Goal: Book appointment/travel/reservation

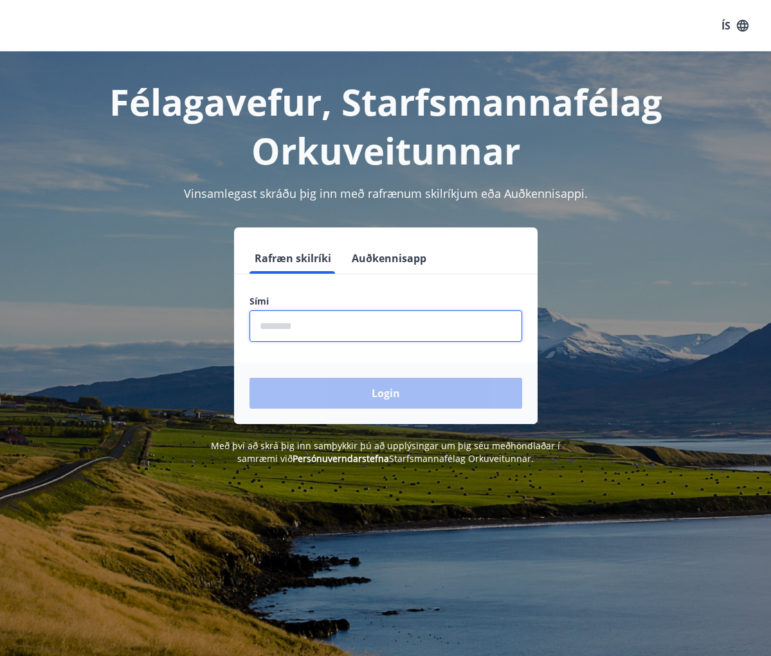
drag, startPoint x: 302, startPoint y: 321, endPoint x: 278, endPoint y: 325, distance: 24.1
click at [278, 325] on input "phone" at bounding box center [385, 327] width 273 height 32
type input "********"
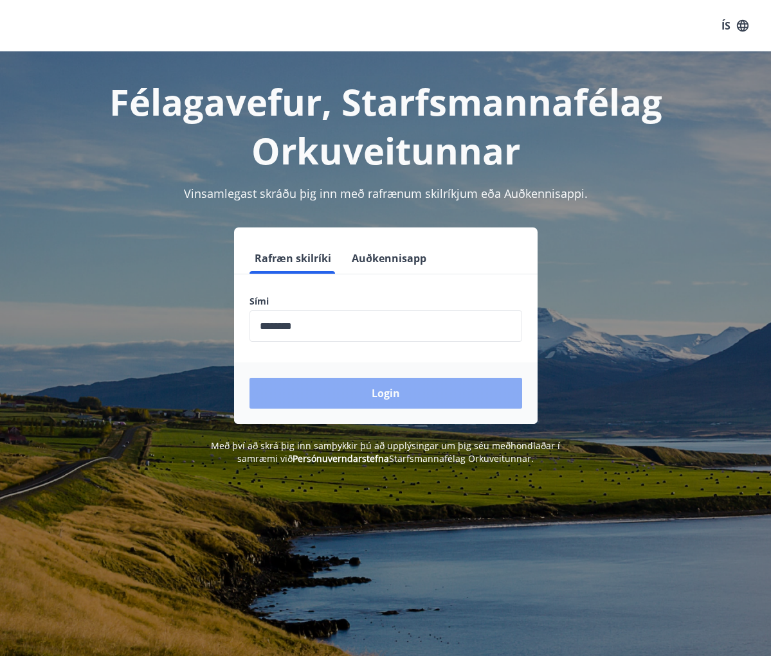
click at [393, 398] on button "Login" at bounding box center [385, 393] width 273 height 31
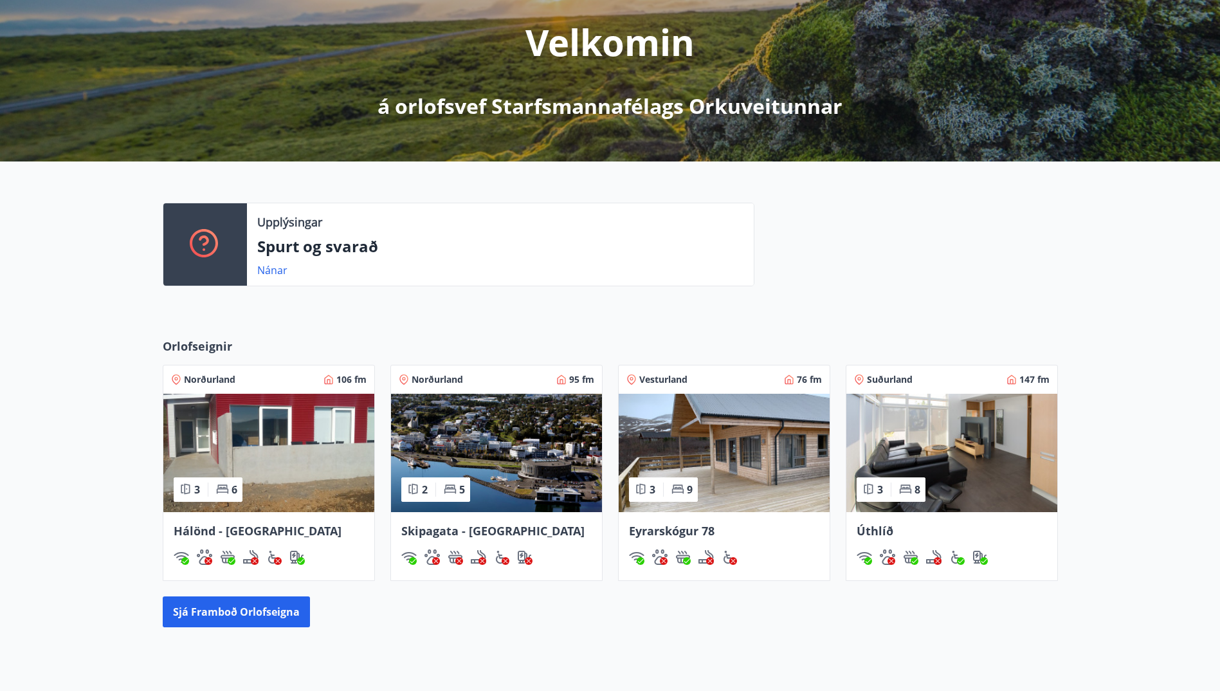
scroll to position [193, 0]
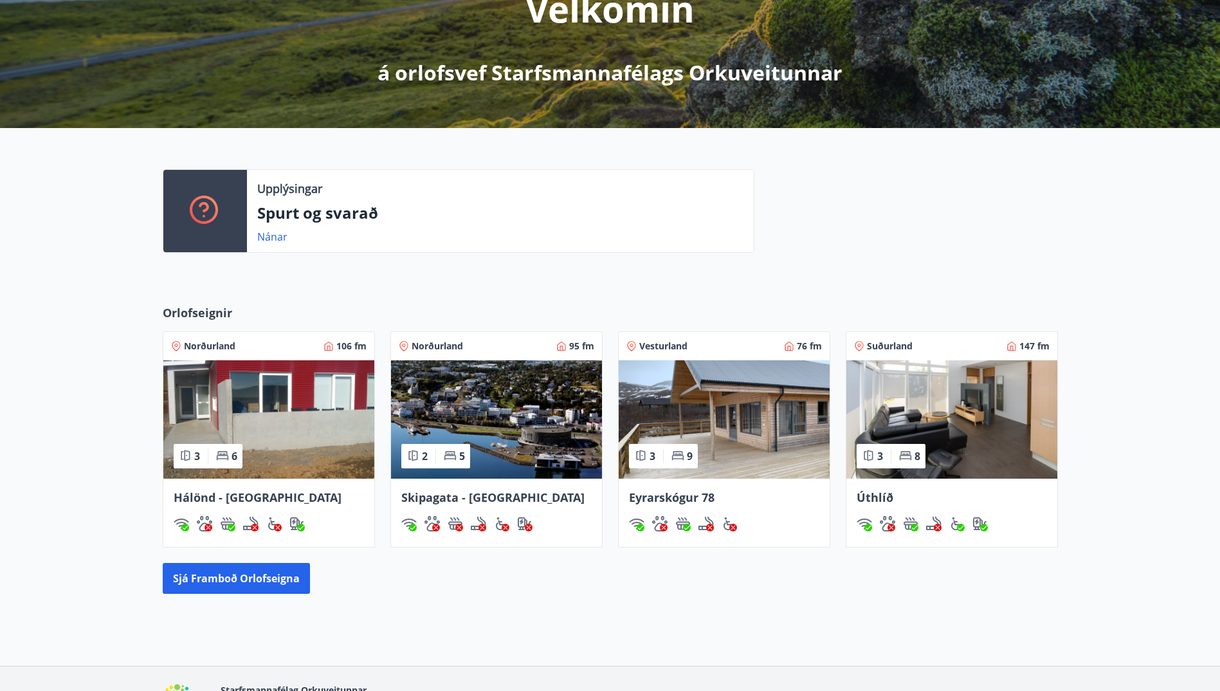
click at [761, 425] on img at bounding box center [724, 419] width 211 height 118
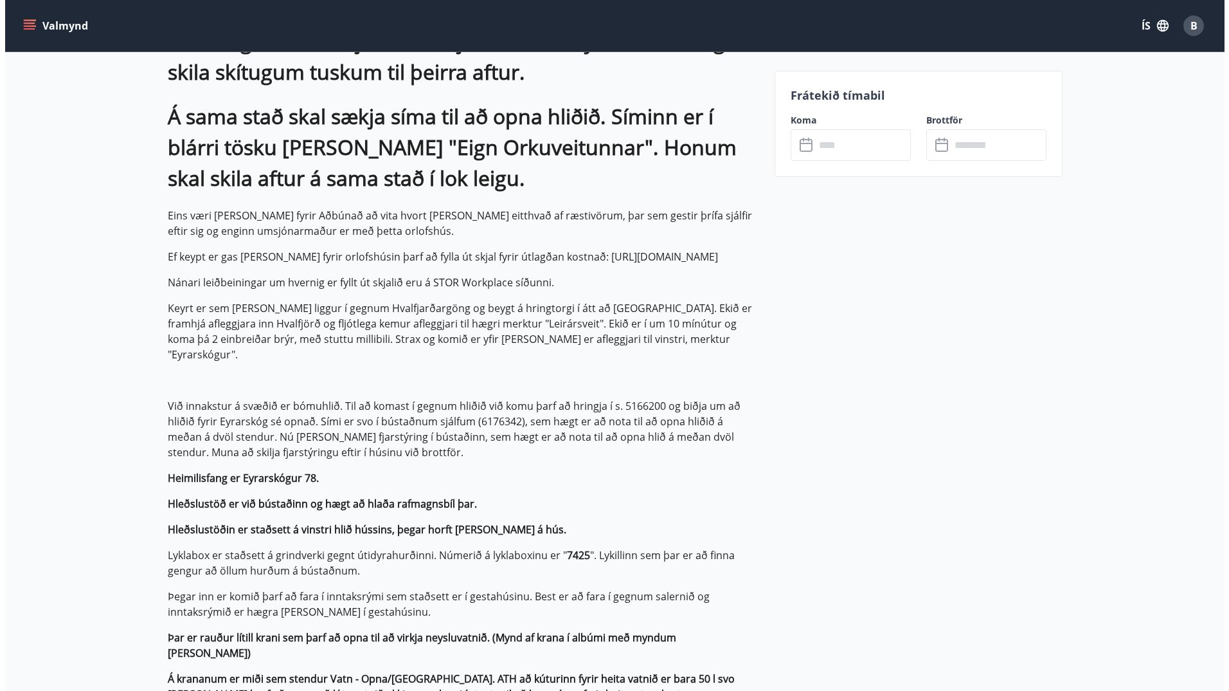
scroll to position [64, 0]
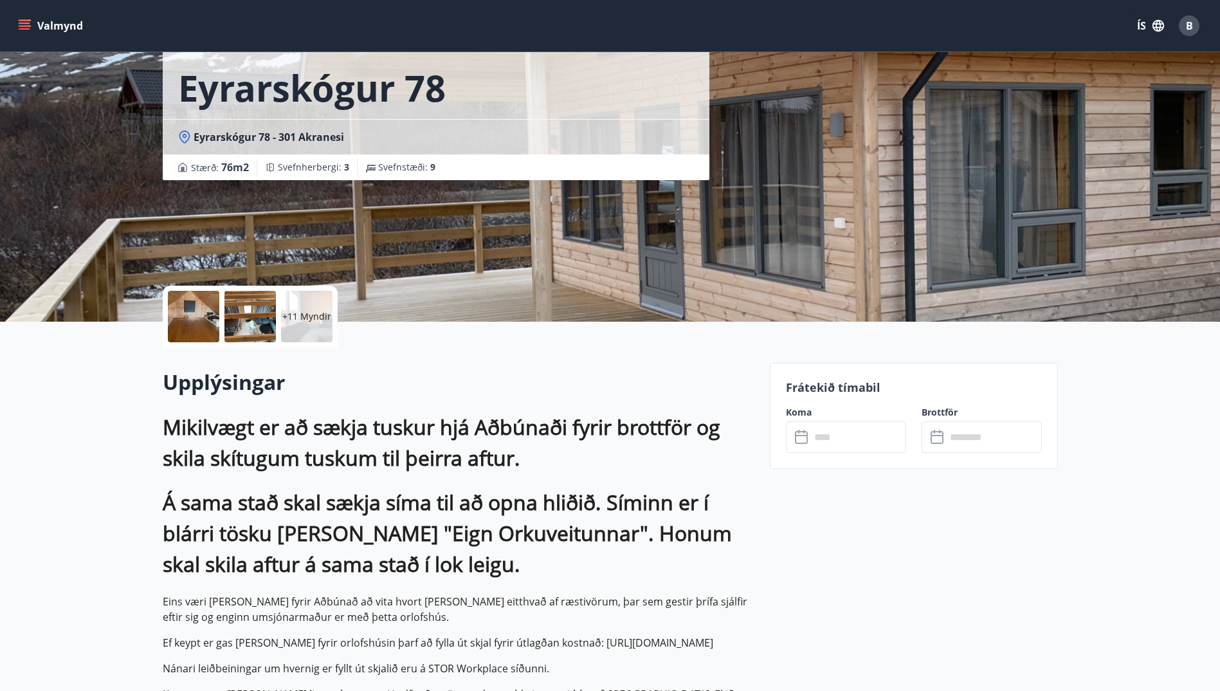
click at [294, 314] on p "+11 Myndir" at bounding box center [306, 316] width 49 height 13
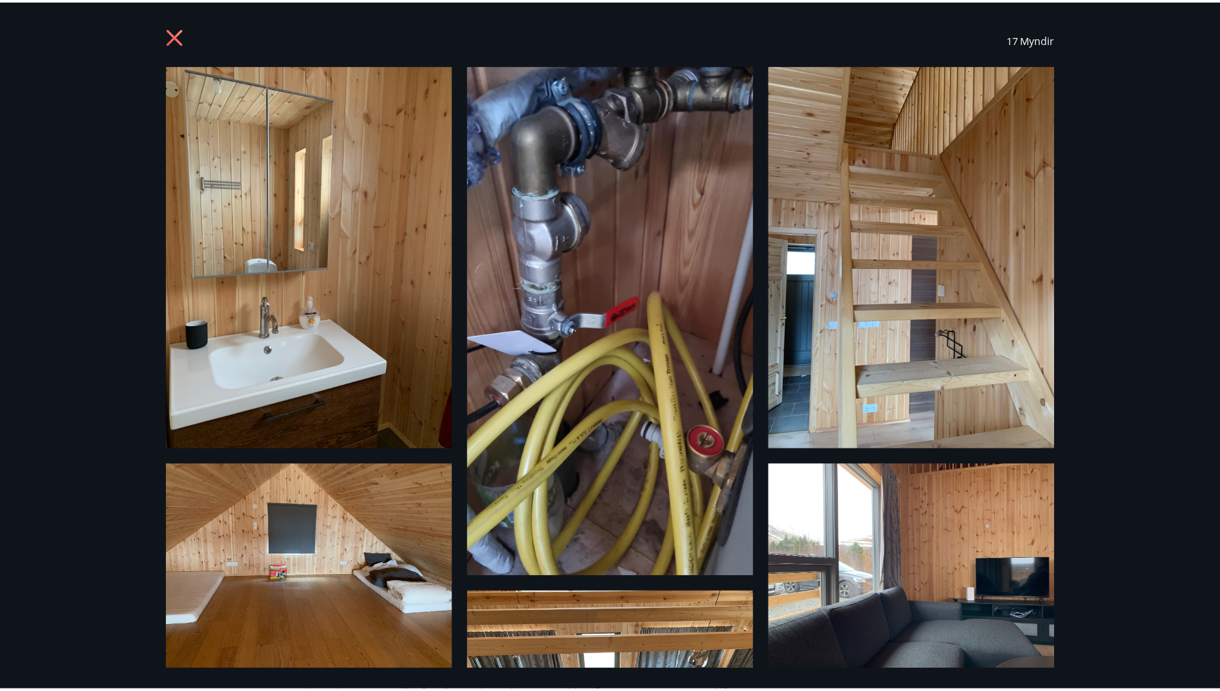
scroll to position [0, 0]
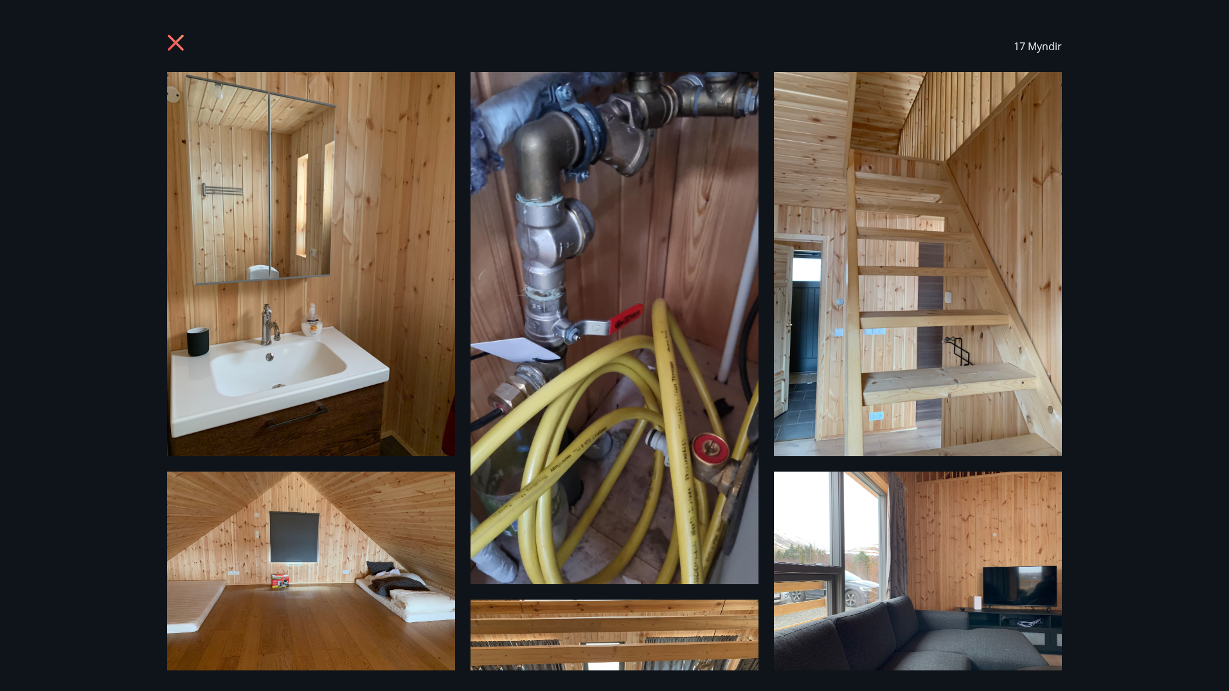
click at [180, 43] on icon at bounding box center [177, 44] width 21 height 21
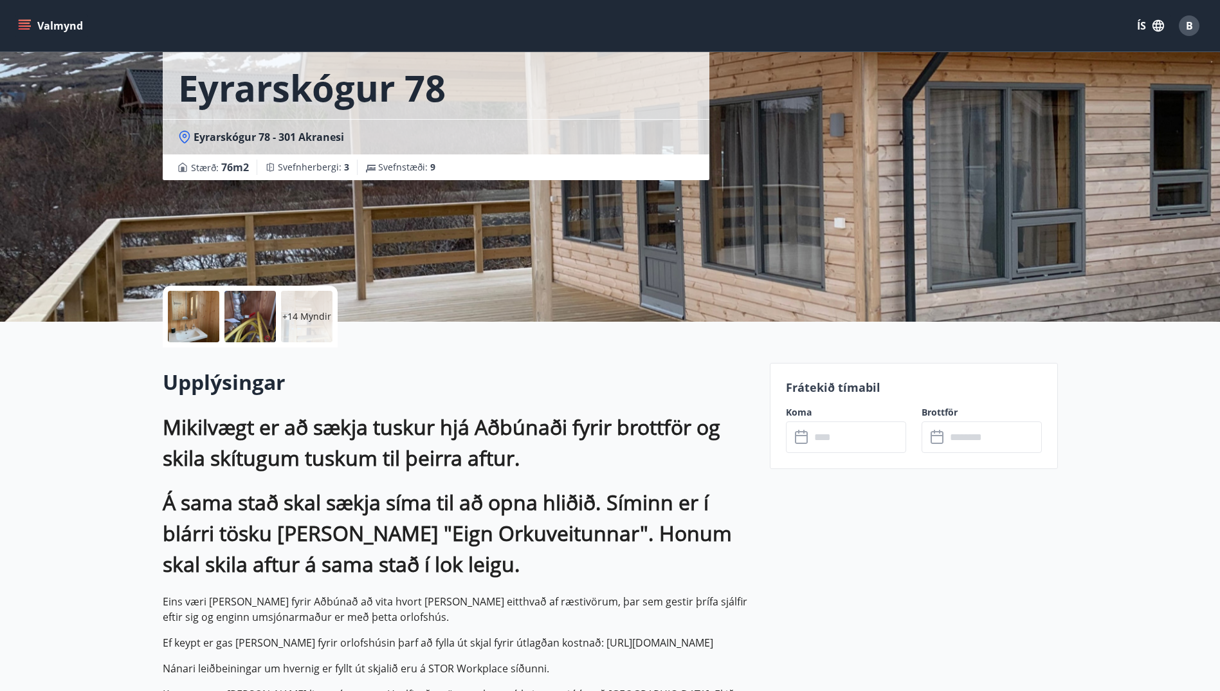
click at [26, 24] on icon "menu" at bounding box center [25, 23] width 12 height 1
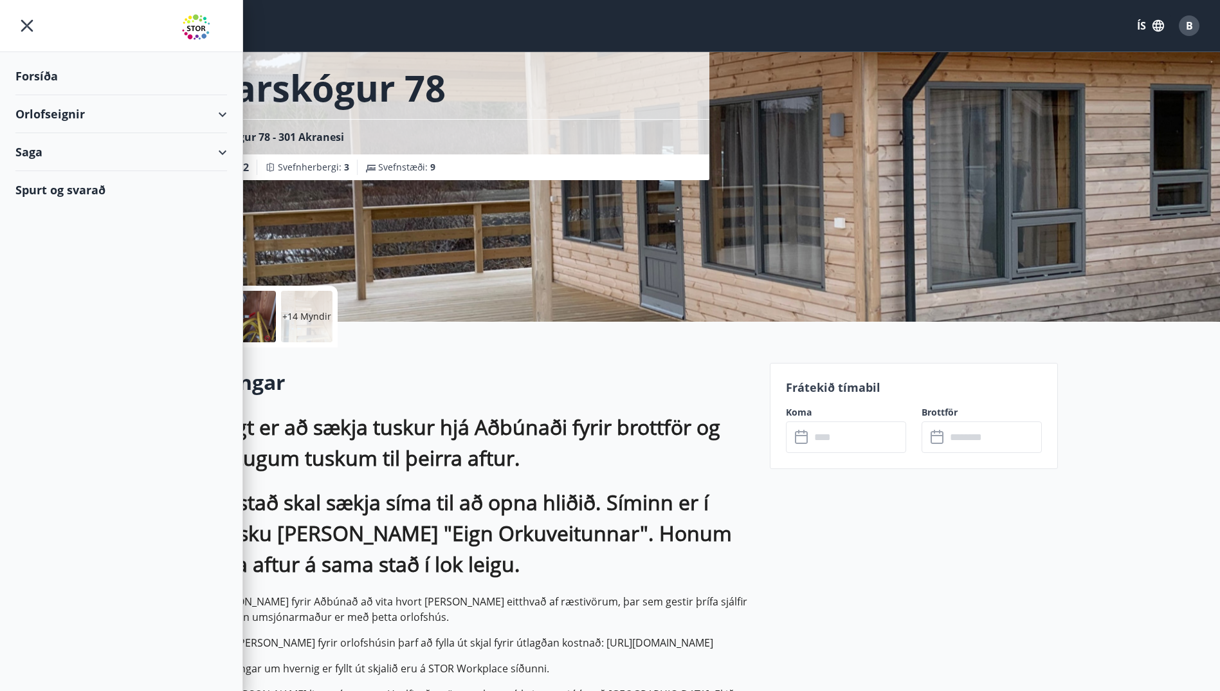
click at [221, 113] on div "Orlofseignir" at bounding box center [121, 114] width 212 height 38
click at [40, 71] on div "Forsíða" at bounding box center [121, 76] width 212 height 38
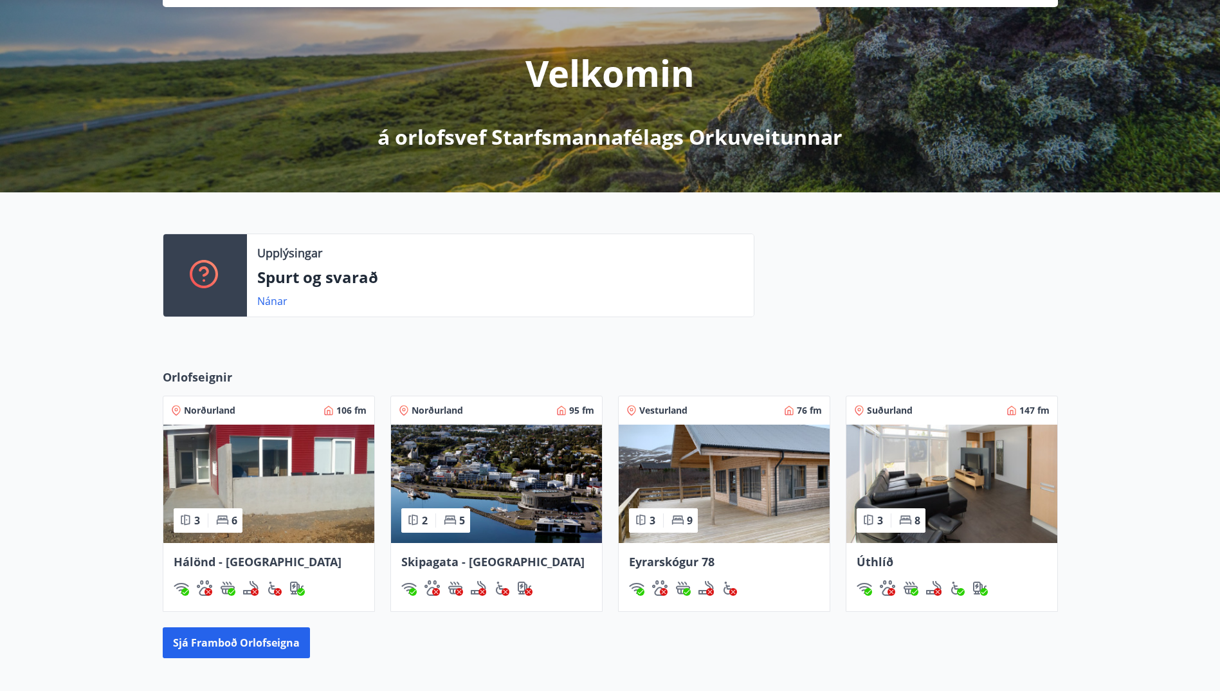
scroll to position [193, 0]
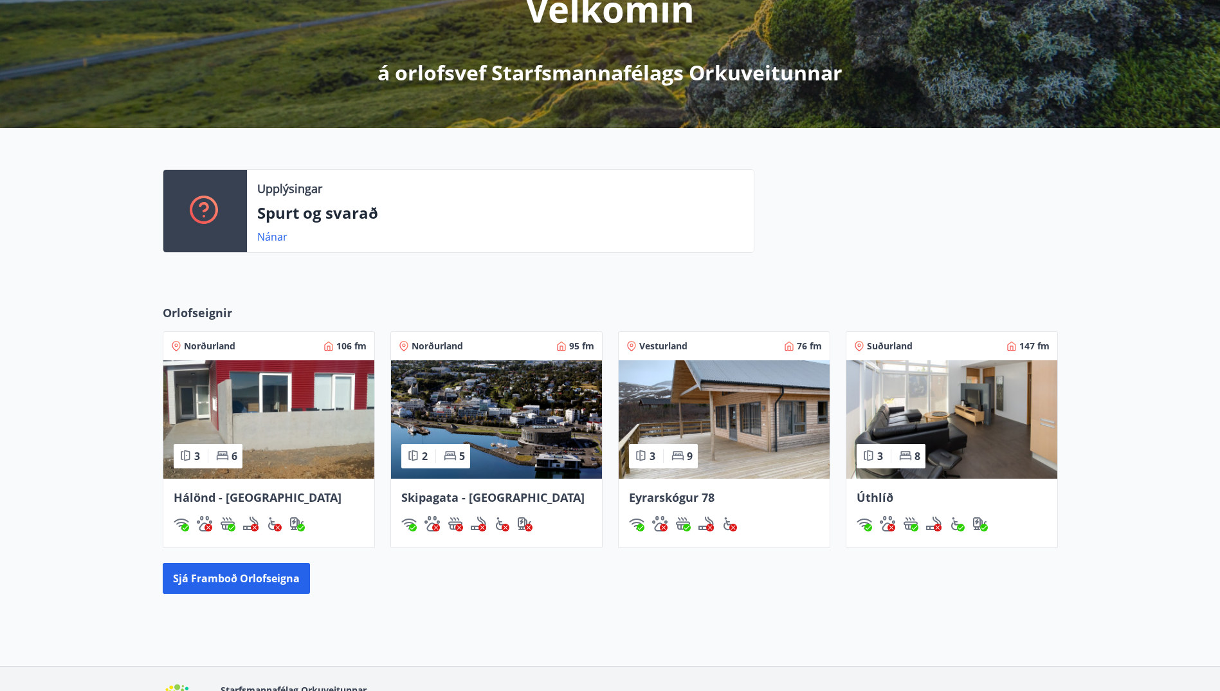
click at [780, 405] on img at bounding box center [951, 419] width 211 height 118
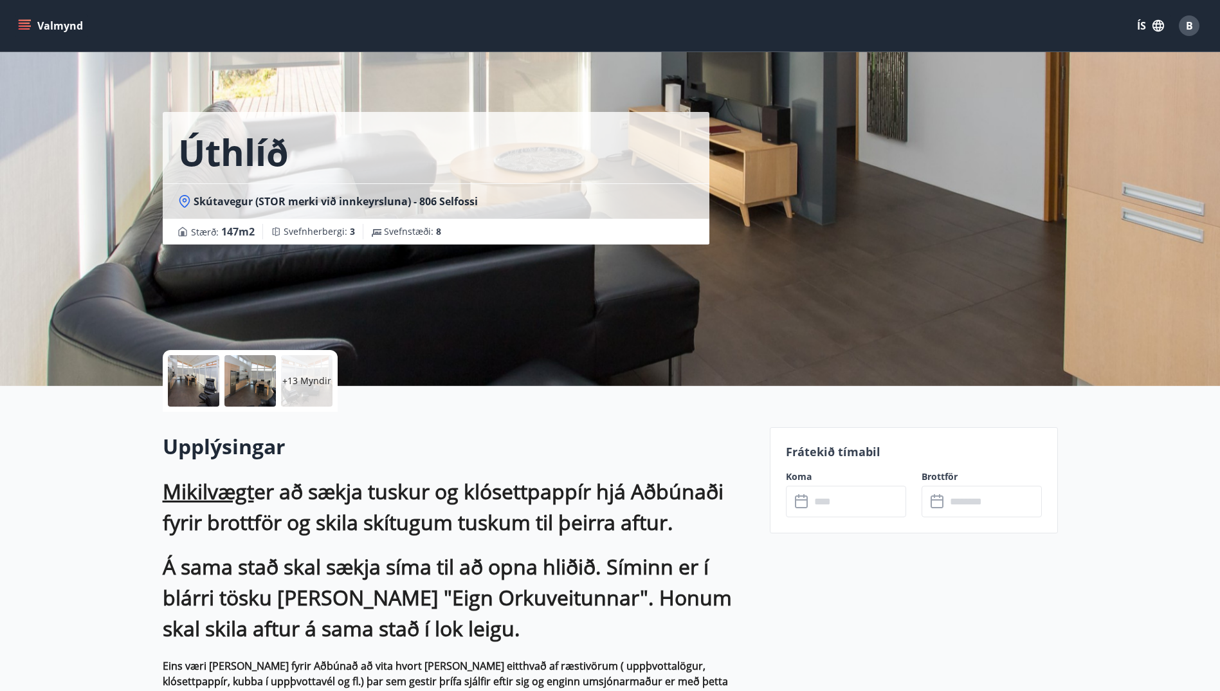
click at [198, 363] on div at bounding box center [193, 380] width 51 height 51
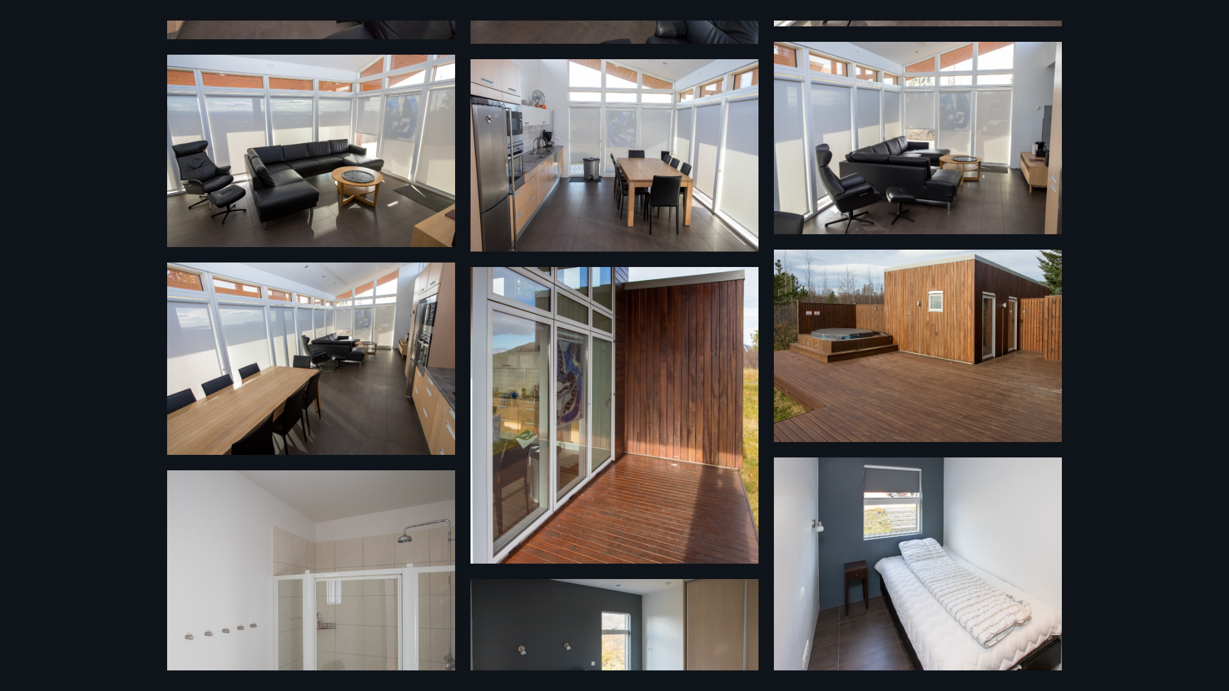
scroll to position [459, 0]
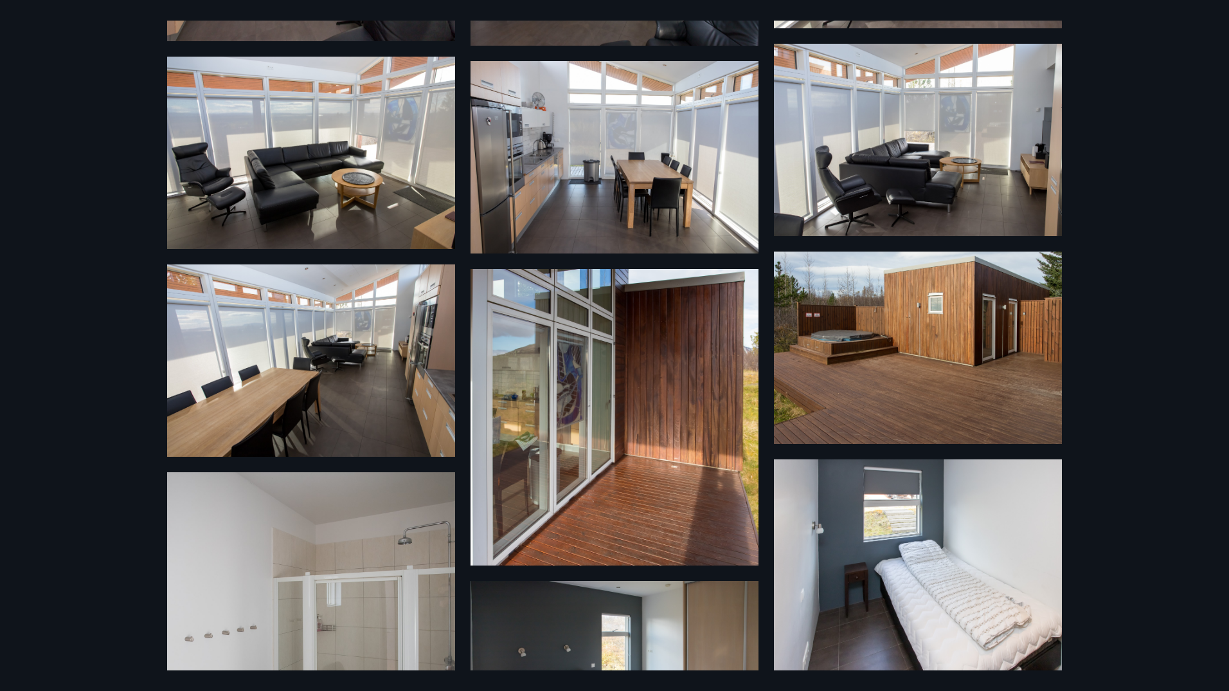
click at [780, 332] on img at bounding box center [918, 347] width 288 height 192
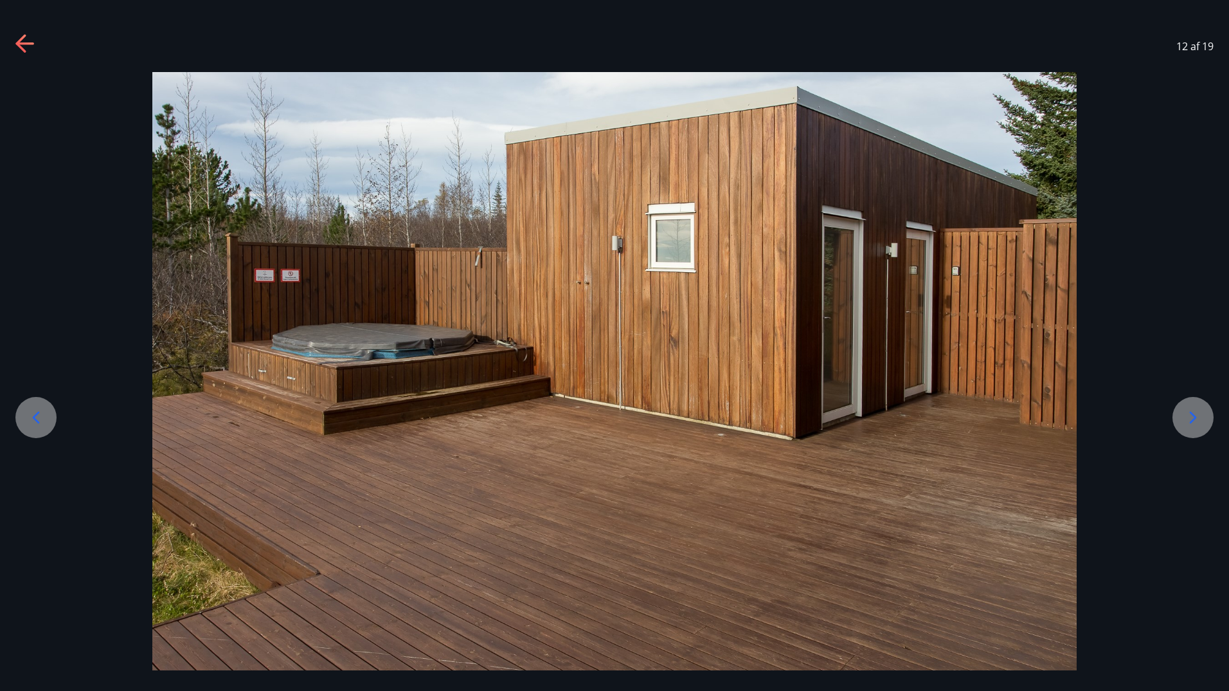
click at [18, 43] on icon at bounding box center [20, 43] width 10 height 18
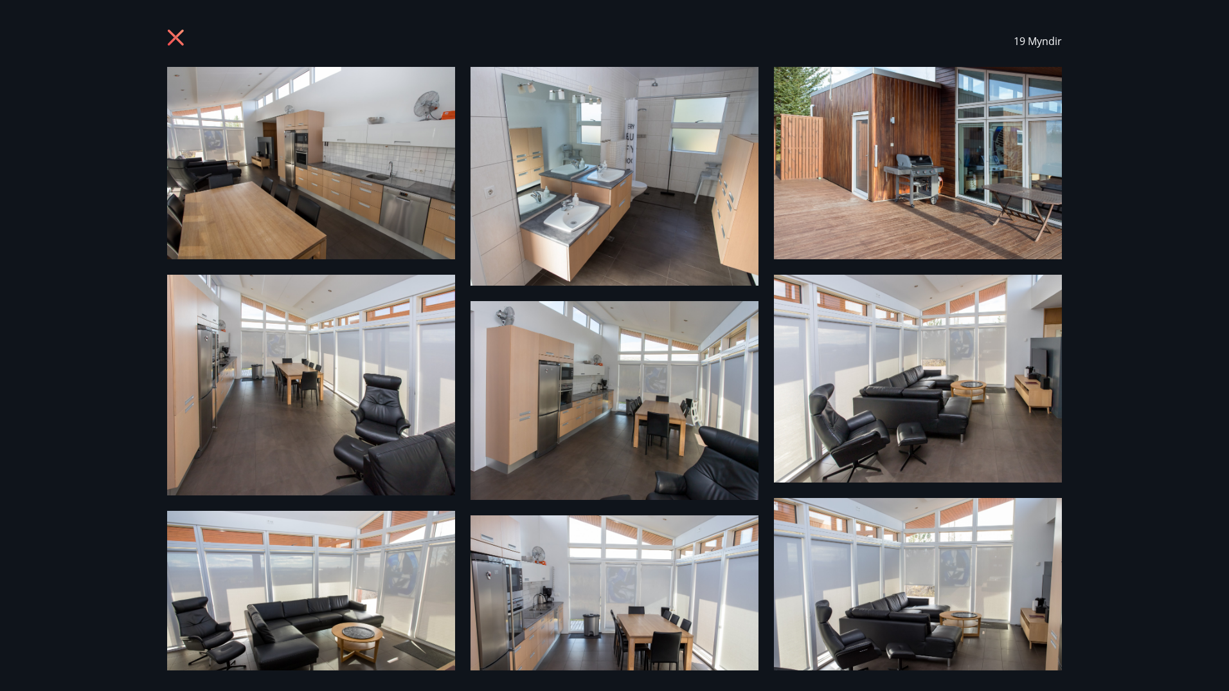
scroll to position [0, 0]
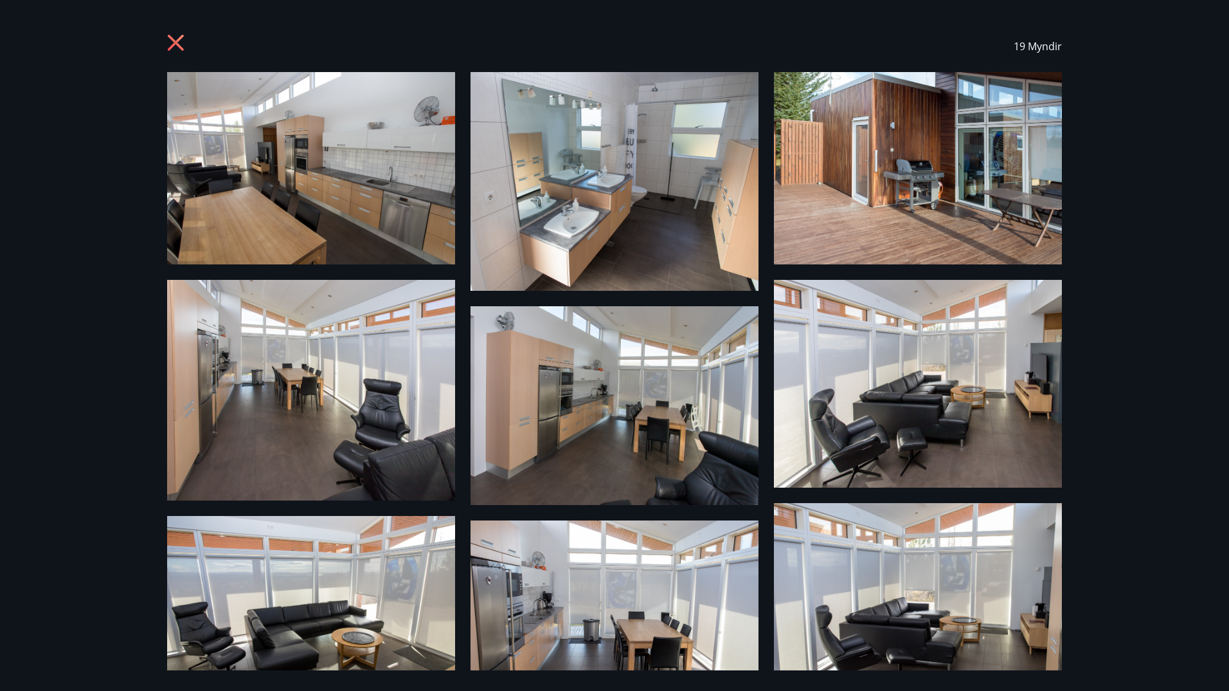
click at [610, 204] on img at bounding box center [615, 181] width 288 height 219
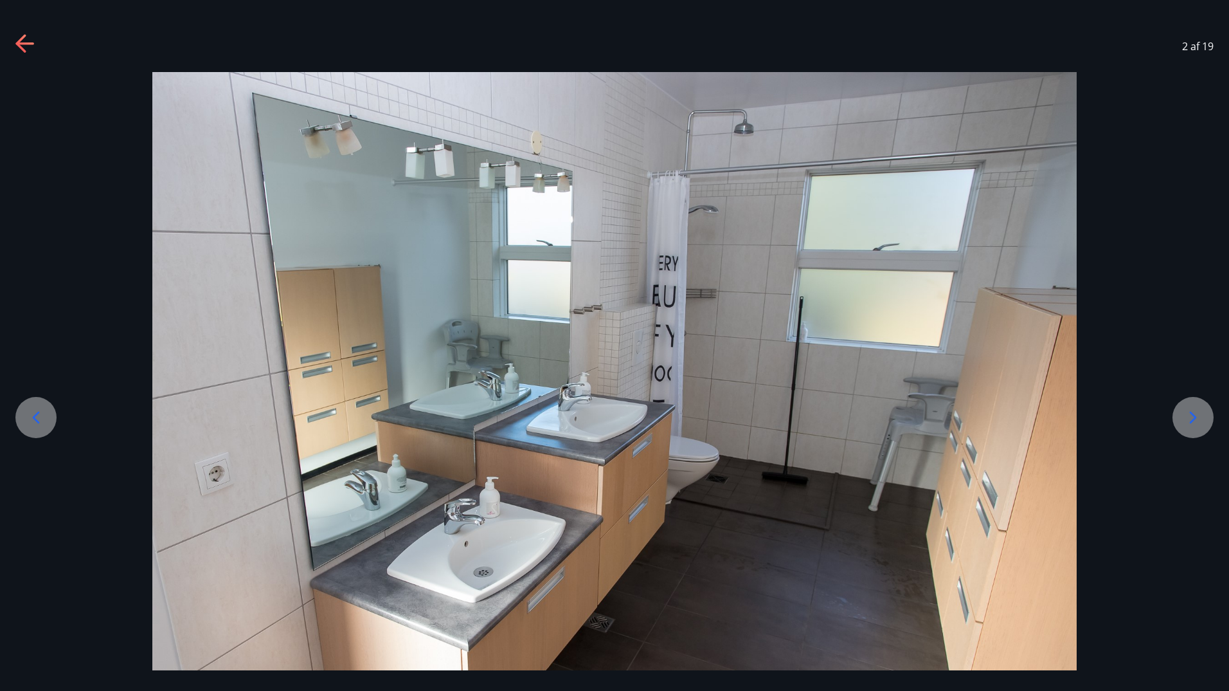
click at [26, 45] on icon at bounding box center [25, 44] width 21 height 21
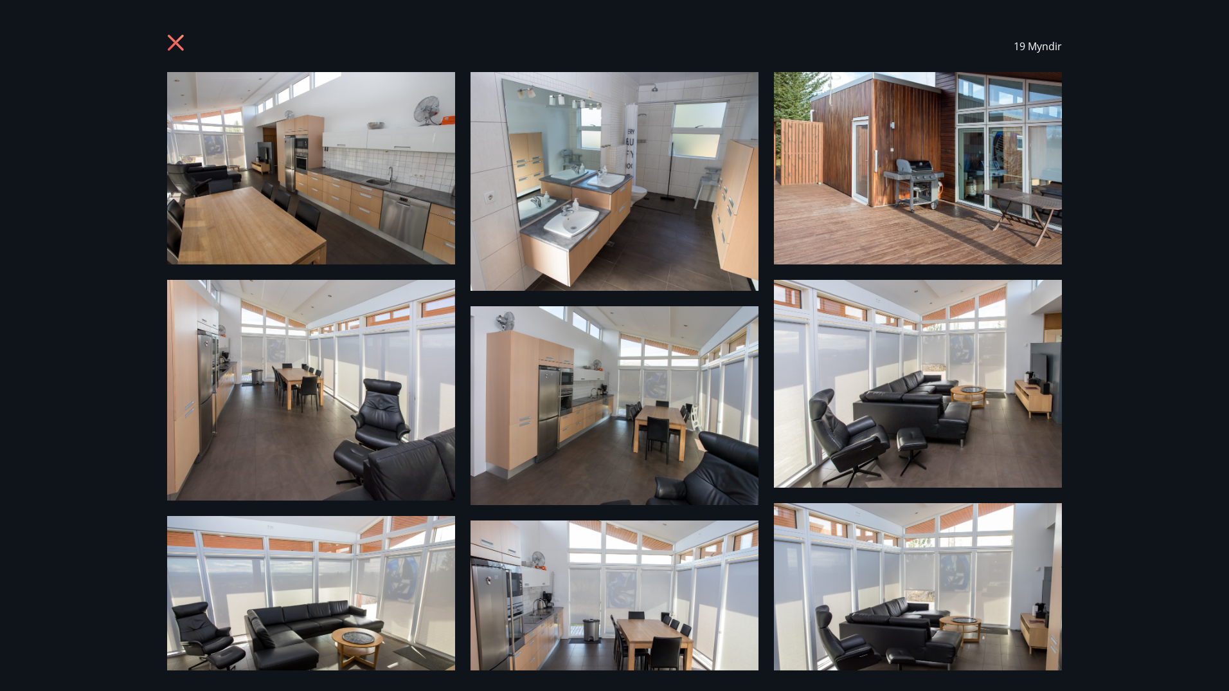
click at [180, 46] on icon at bounding box center [176, 43] width 16 height 16
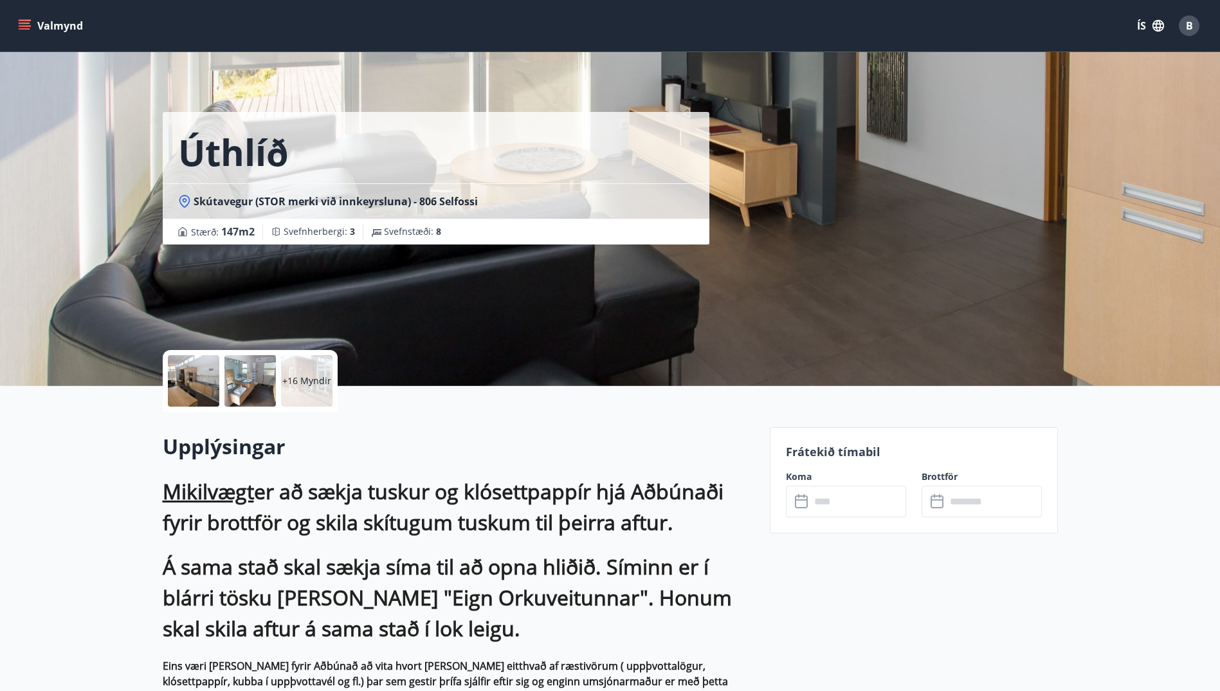
click at [27, 22] on icon "menu" at bounding box center [24, 25] width 13 height 13
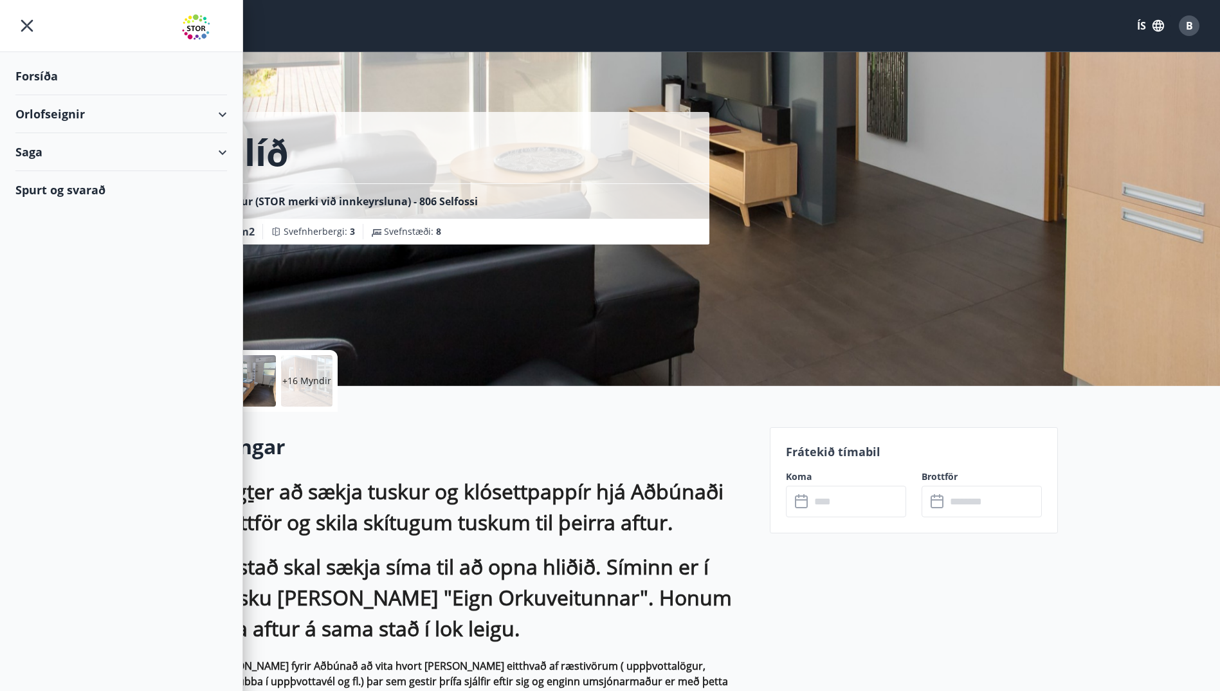
click at [40, 71] on div "Forsíða" at bounding box center [121, 76] width 212 height 38
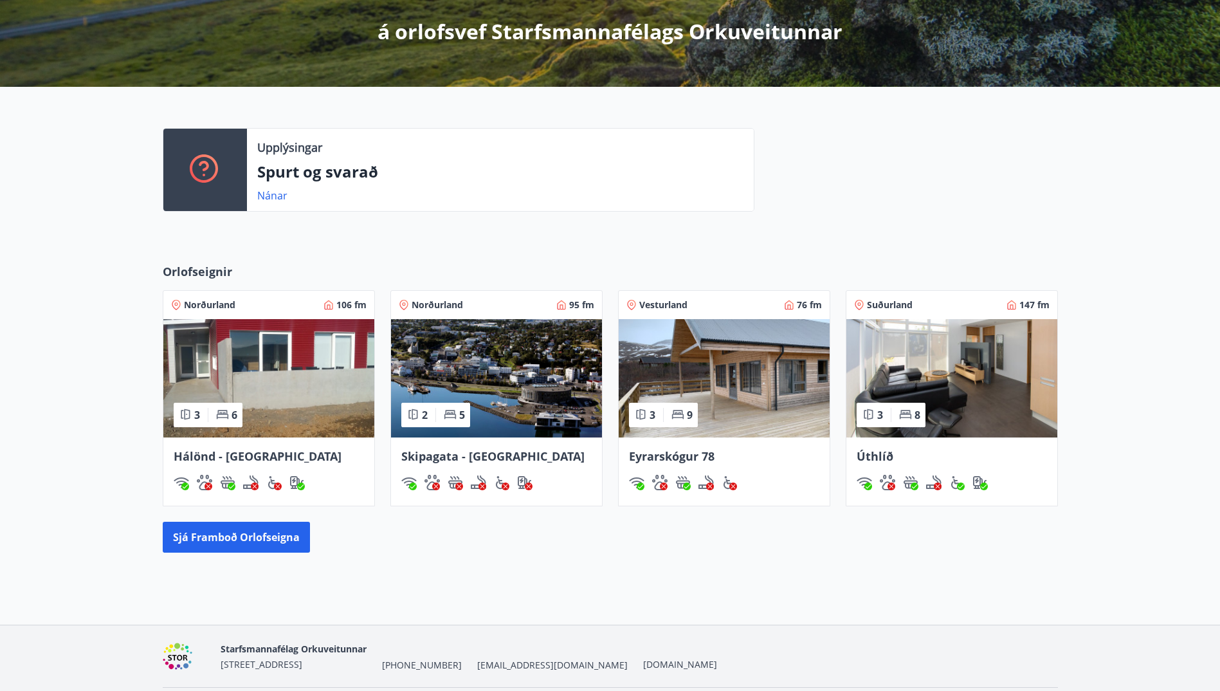
scroll to position [276, 0]
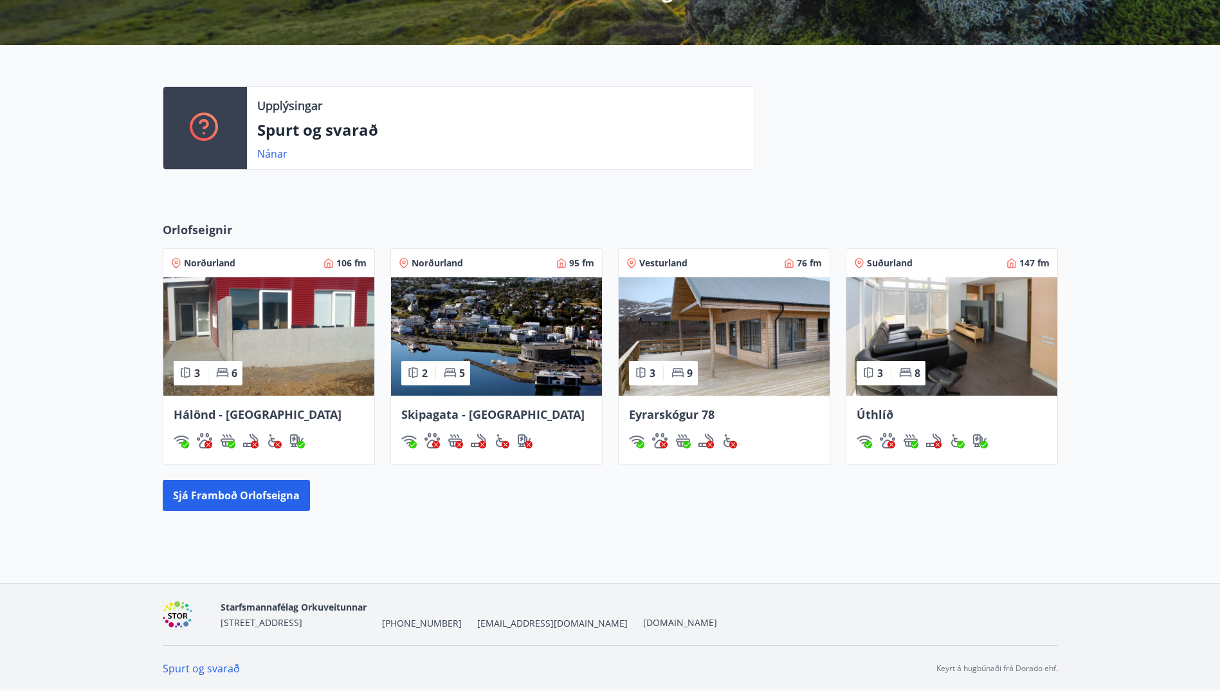
click at [467, 332] on img at bounding box center [496, 336] width 211 height 118
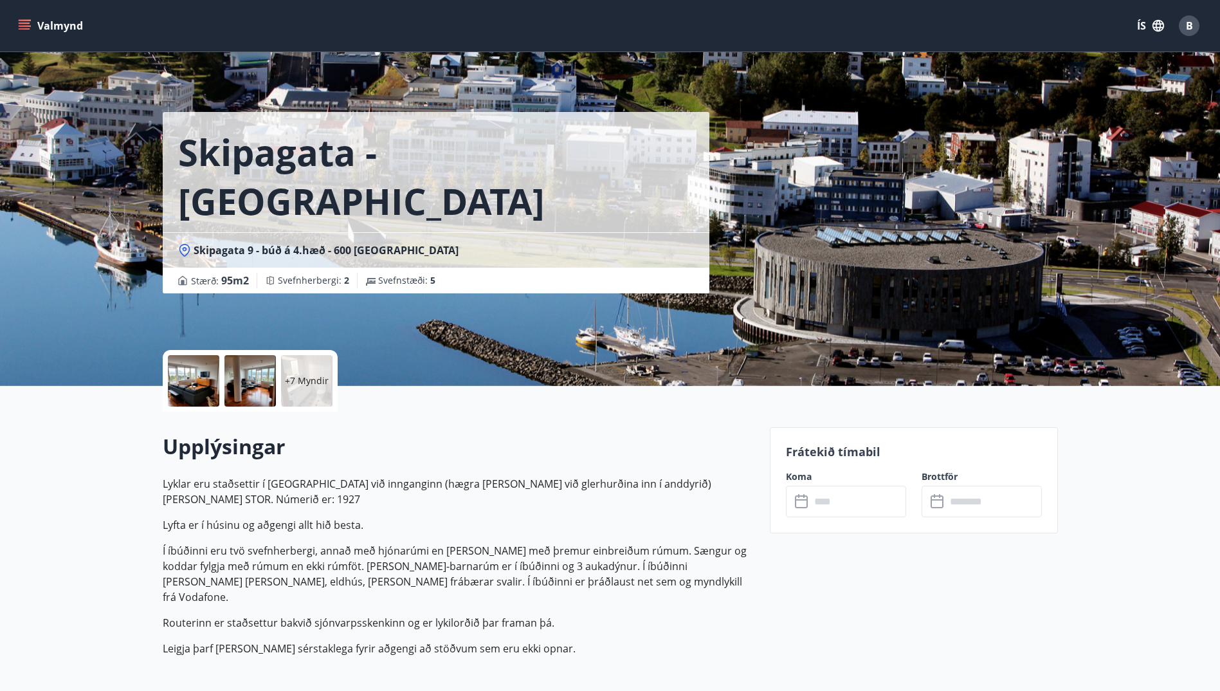
click at [306, 381] on p "+7 Myndir" at bounding box center [307, 380] width 44 height 13
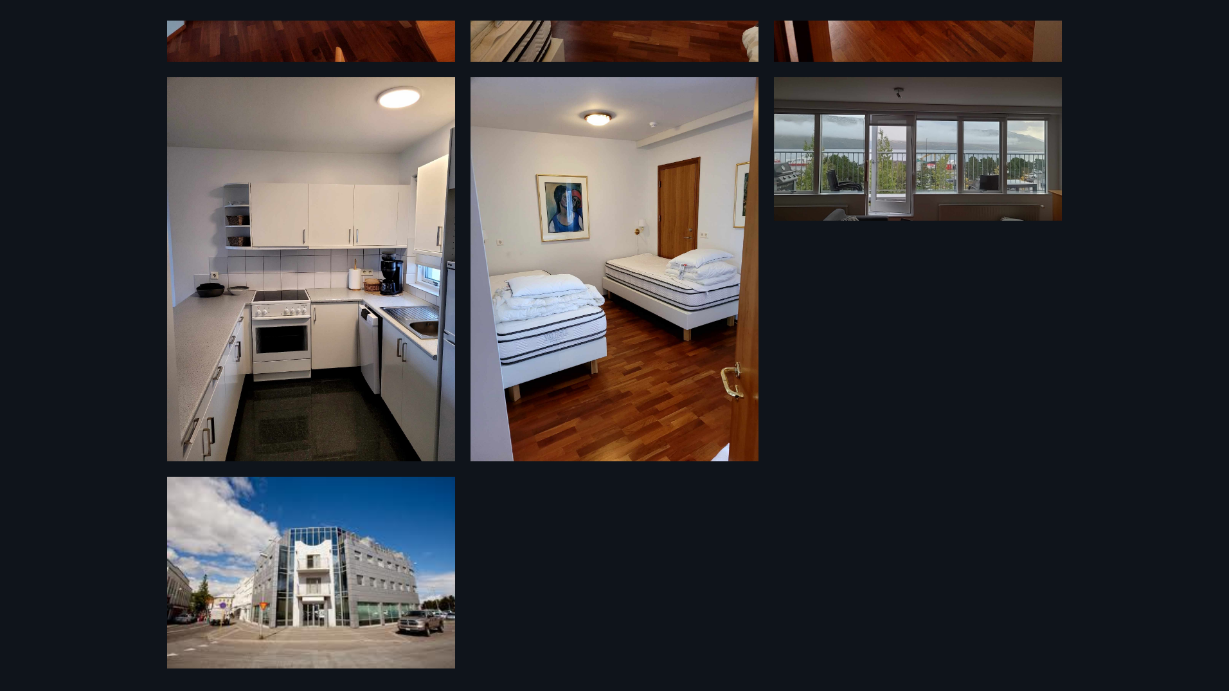
scroll to position [1195, 0]
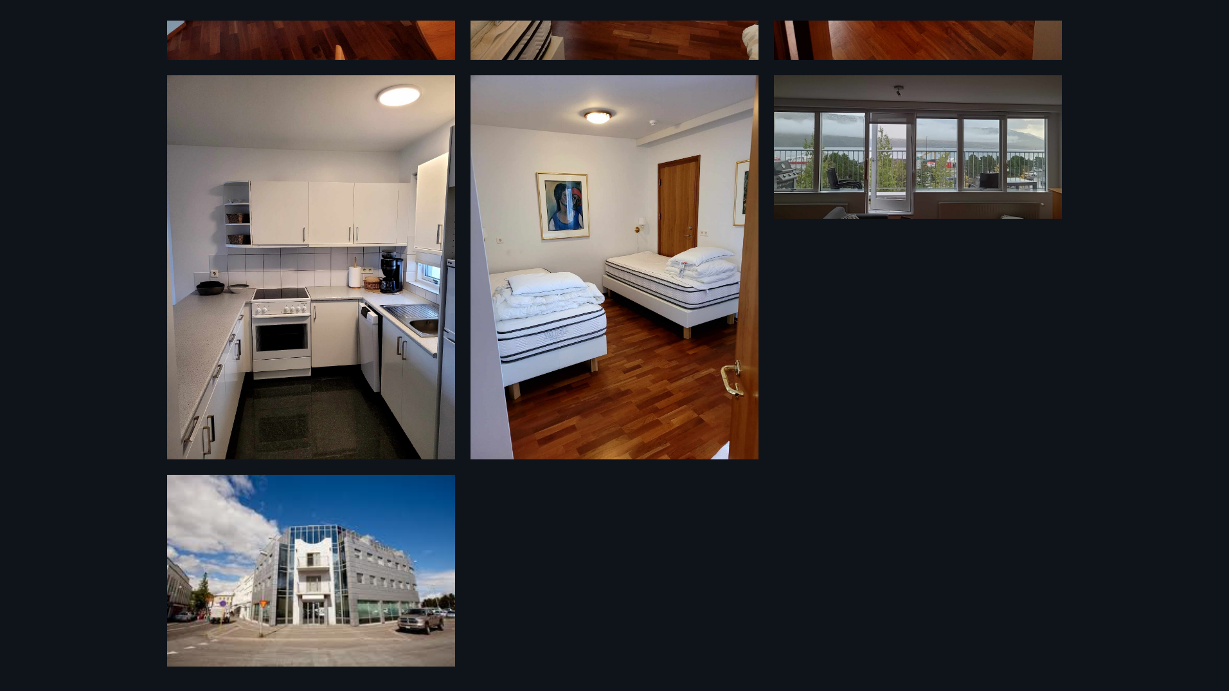
click at [318, 537] on img at bounding box center [311, 570] width 288 height 192
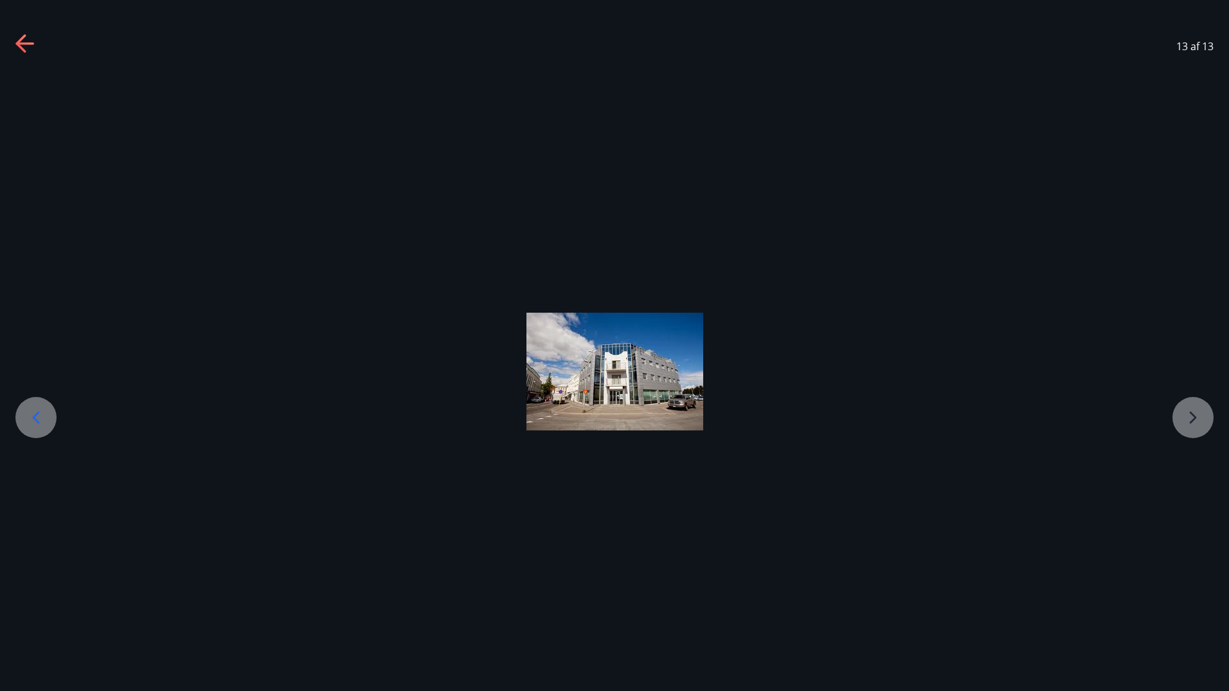
click at [691, 378] on img at bounding box center [615, 371] width 177 height 118
click at [30, 43] on icon at bounding box center [24, 43] width 18 height 3
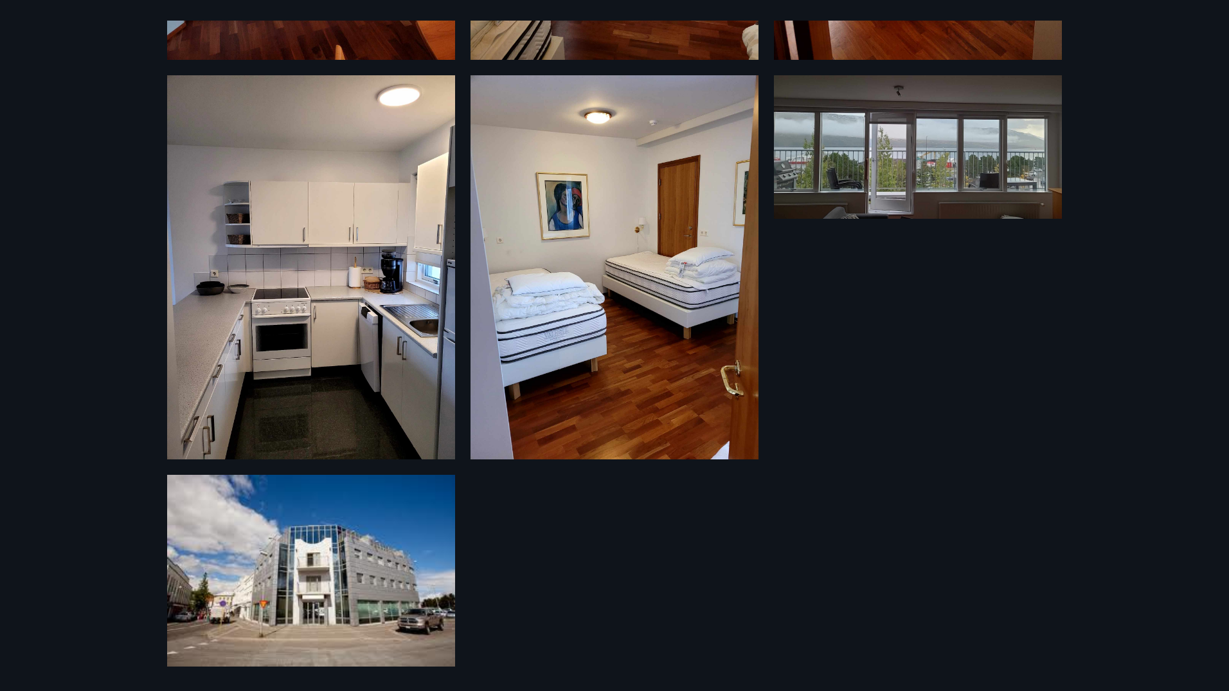
click at [610, 307] on img at bounding box center [615, 267] width 288 height 384
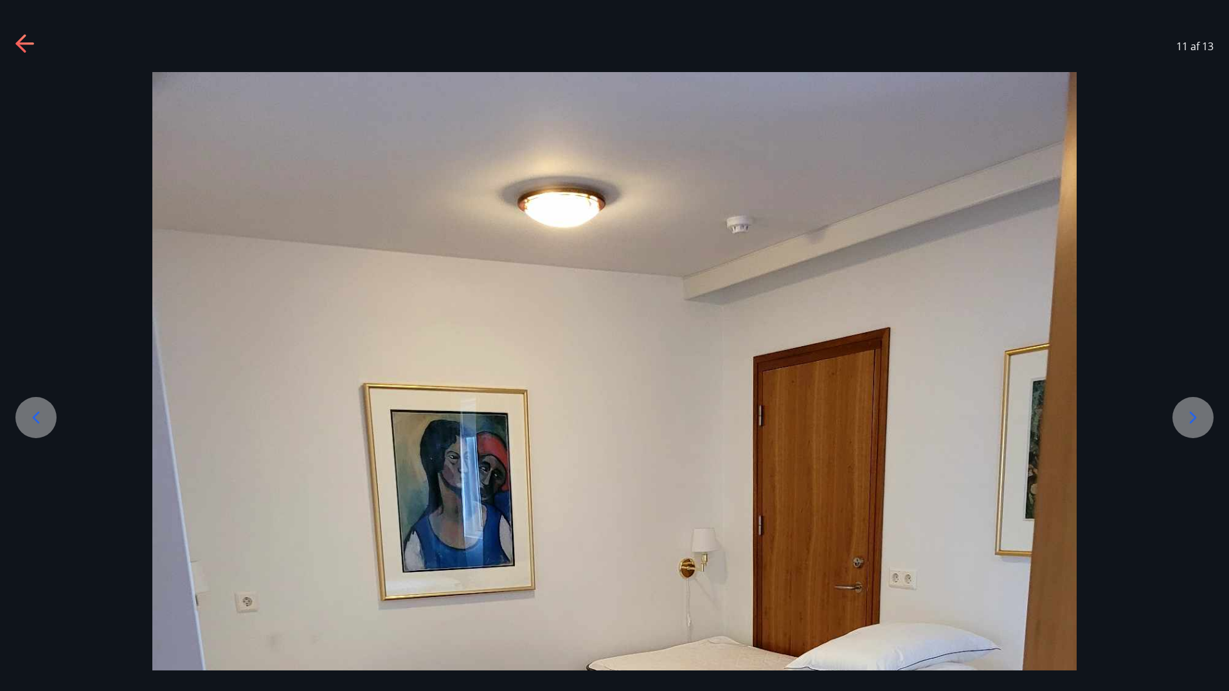
click at [26, 42] on icon at bounding box center [25, 44] width 21 height 21
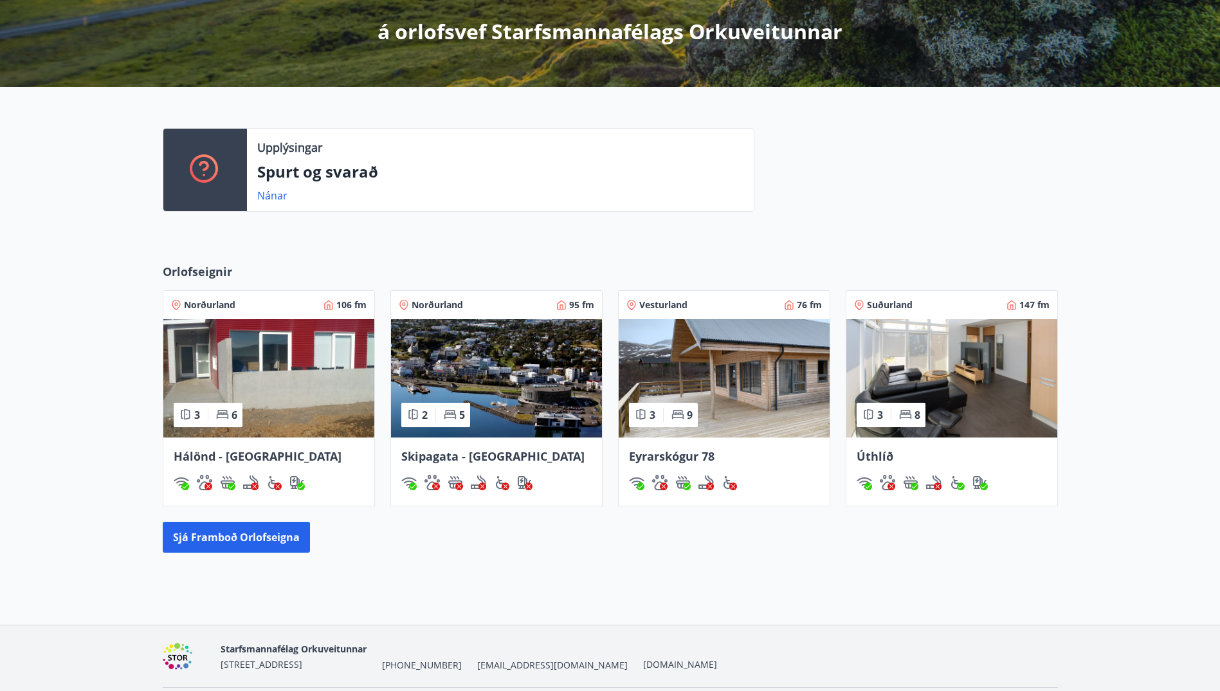
scroll to position [212, 0]
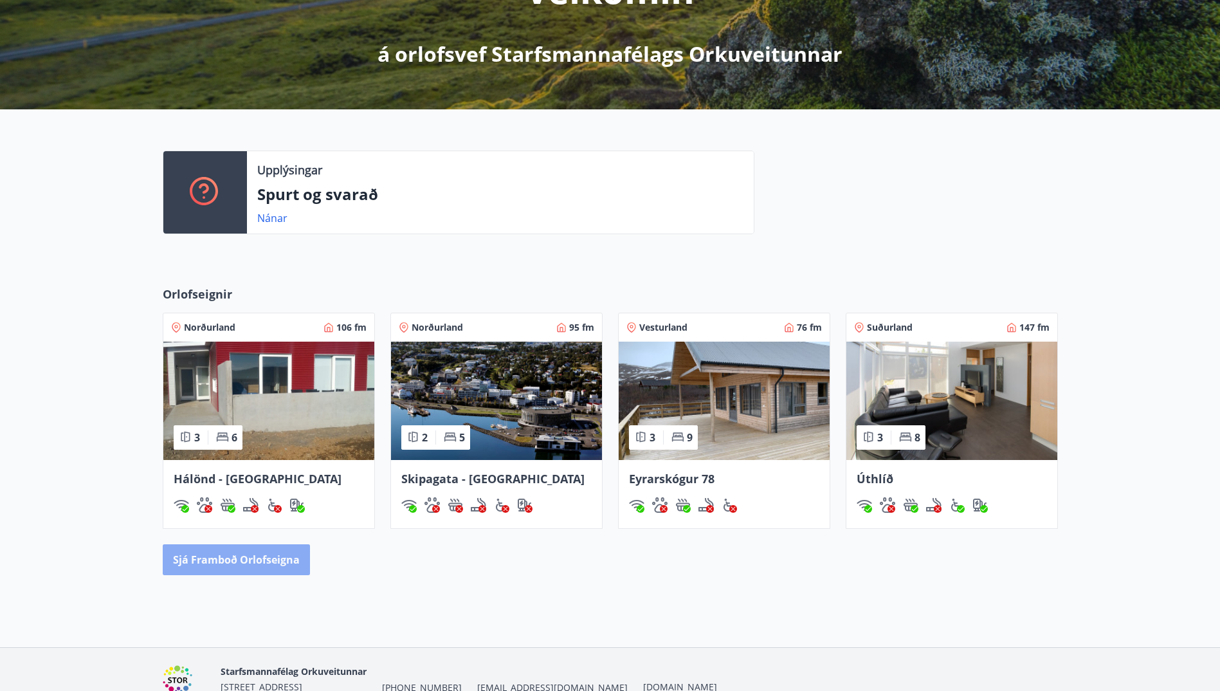
click at [248, 567] on button "Sjá framboð orlofseigna" at bounding box center [236, 559] width 147 height 31
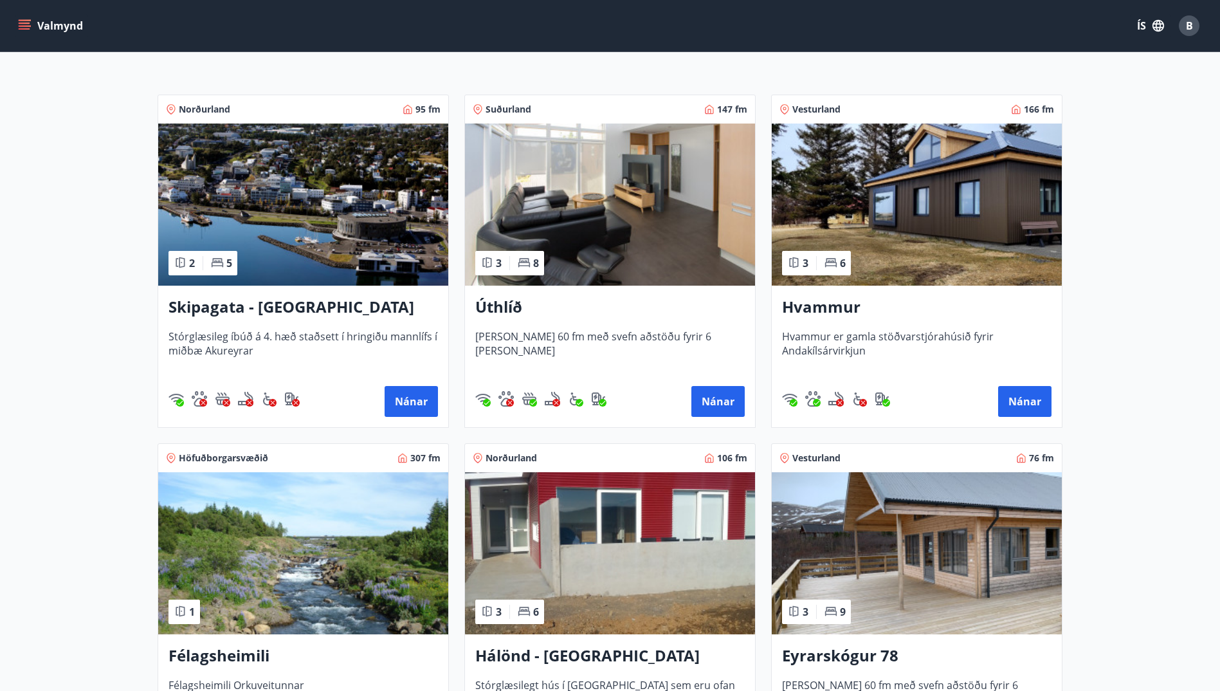
scroll to position [129, 0]
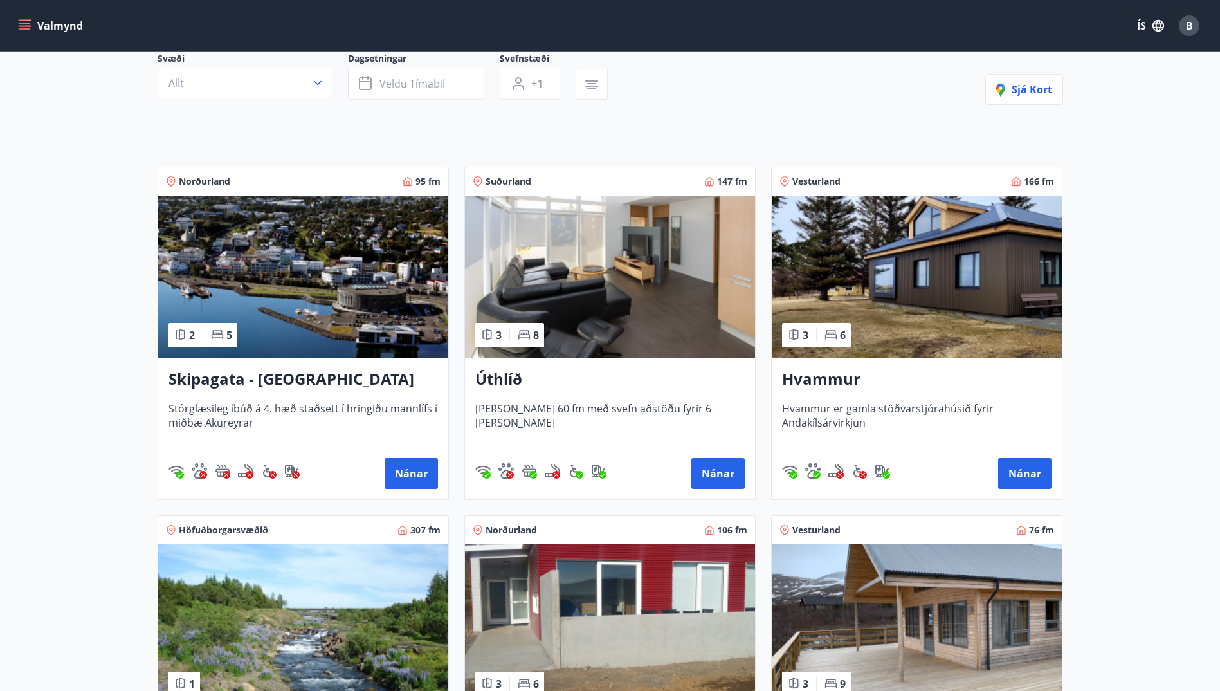
click at [780, 232] on img at bounding box center [917, 276] width 290 height 162
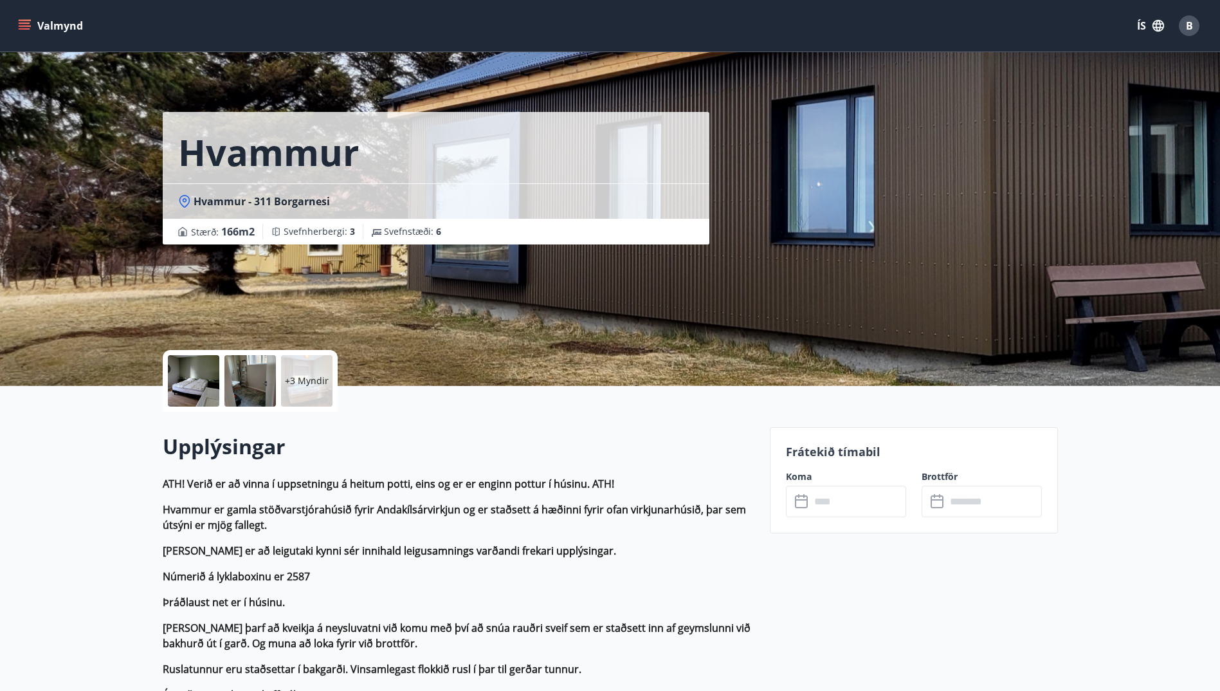
click at [183, 383] on div at bounding box center [193, 380] width 51 height 51
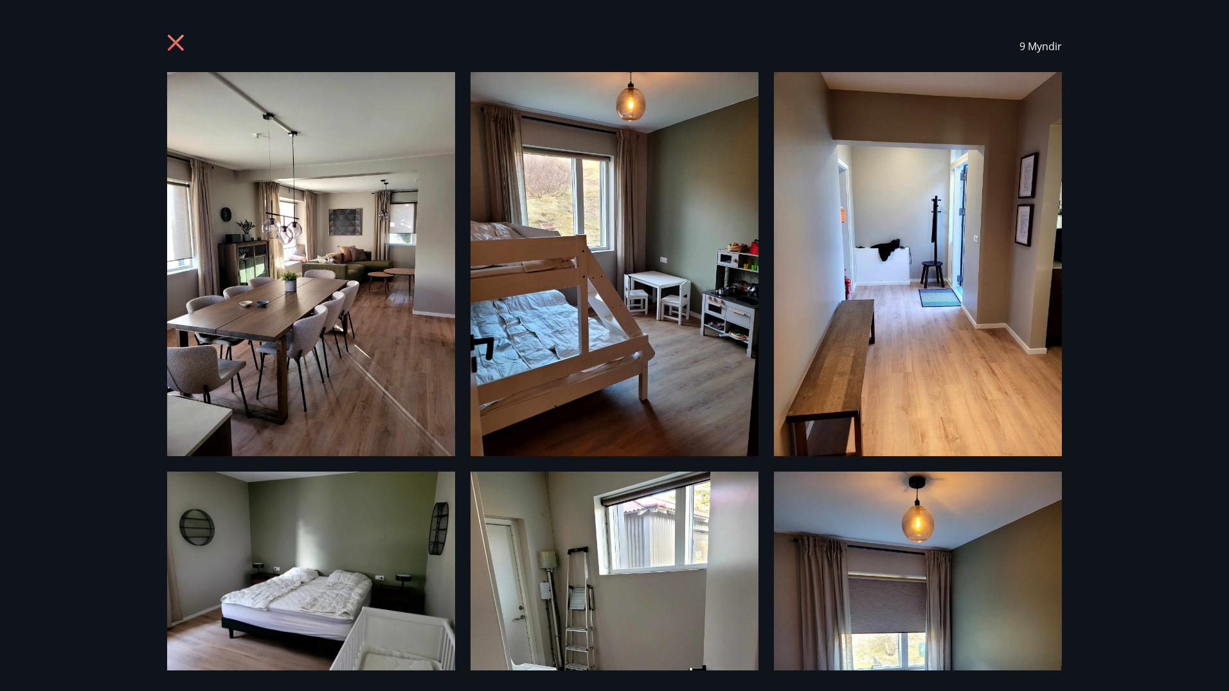
click at [178, 38] on icon at bounding box center [177, 44] width 21 height 21
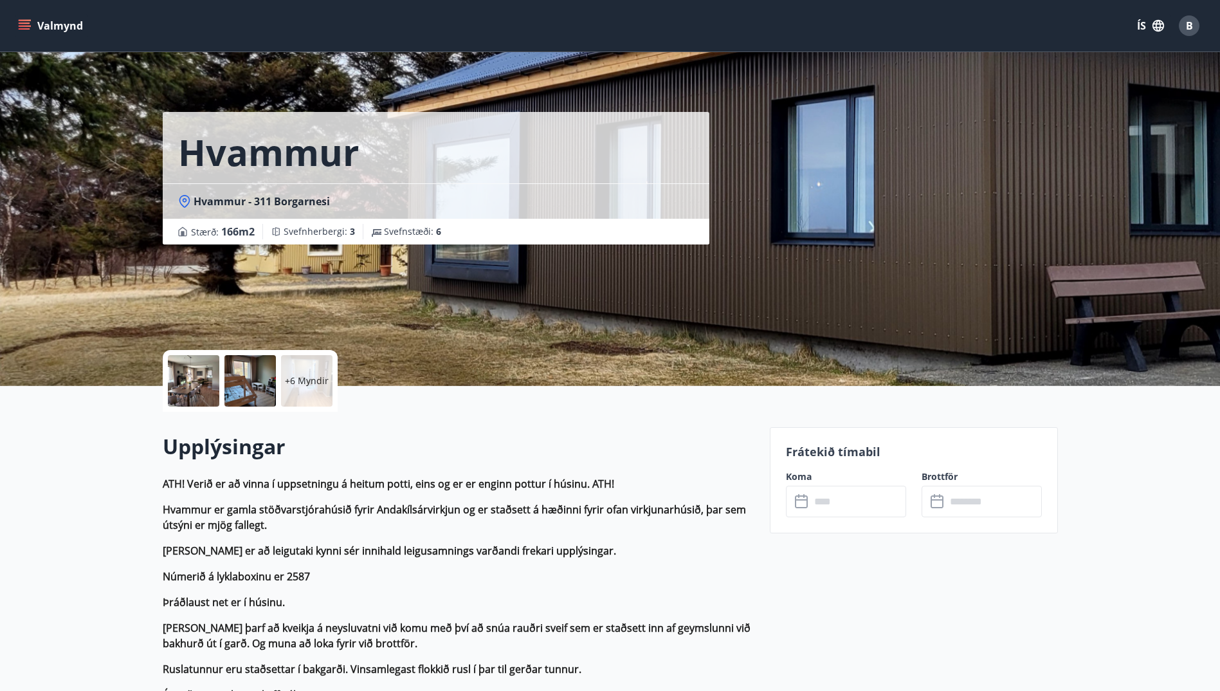
click at [780, 492] on div "​ ​" at bounding box center [846, 501] width 120 height 32
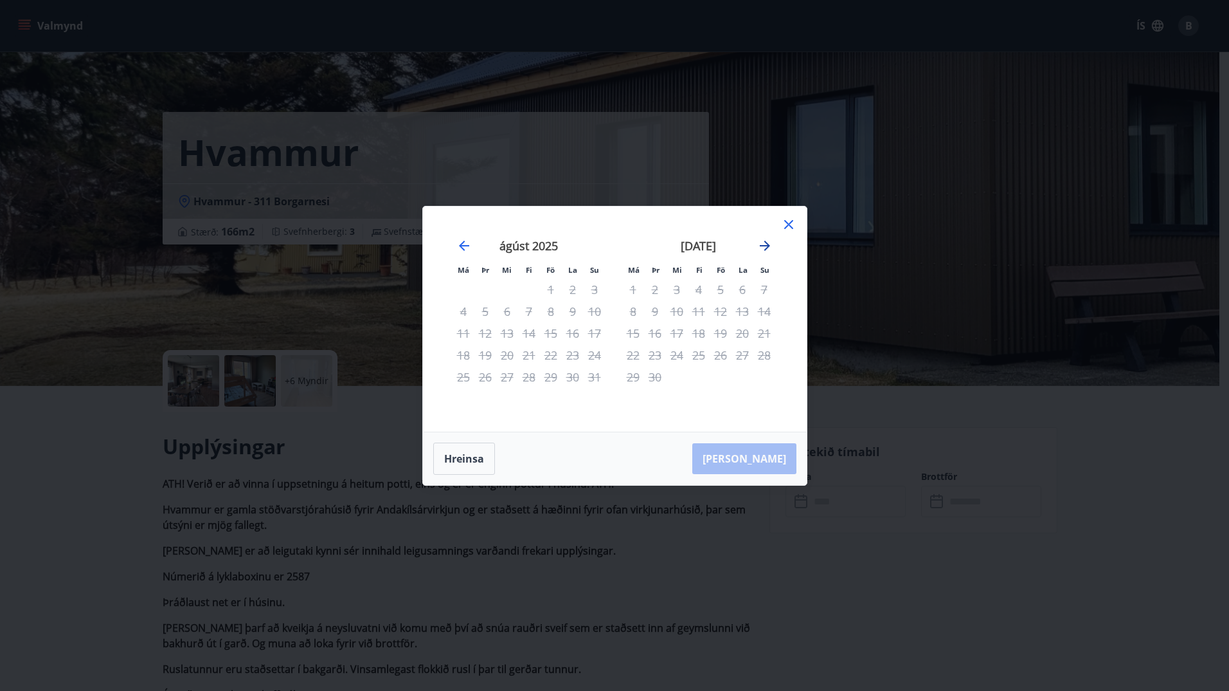
click at [766, 242] on icon "Move forward to switch to the next month." at bounding box center [765, 245] width 10 height 10
click at [652, 309] on div "7" at bounding box center [655, 311] width 22 height 22
click at [503, 309] on div "10" at bounding box center [507, 311] width 22 height 22
click at [780, 223] on icon at bounding box center [788, 224] width 9 height 9
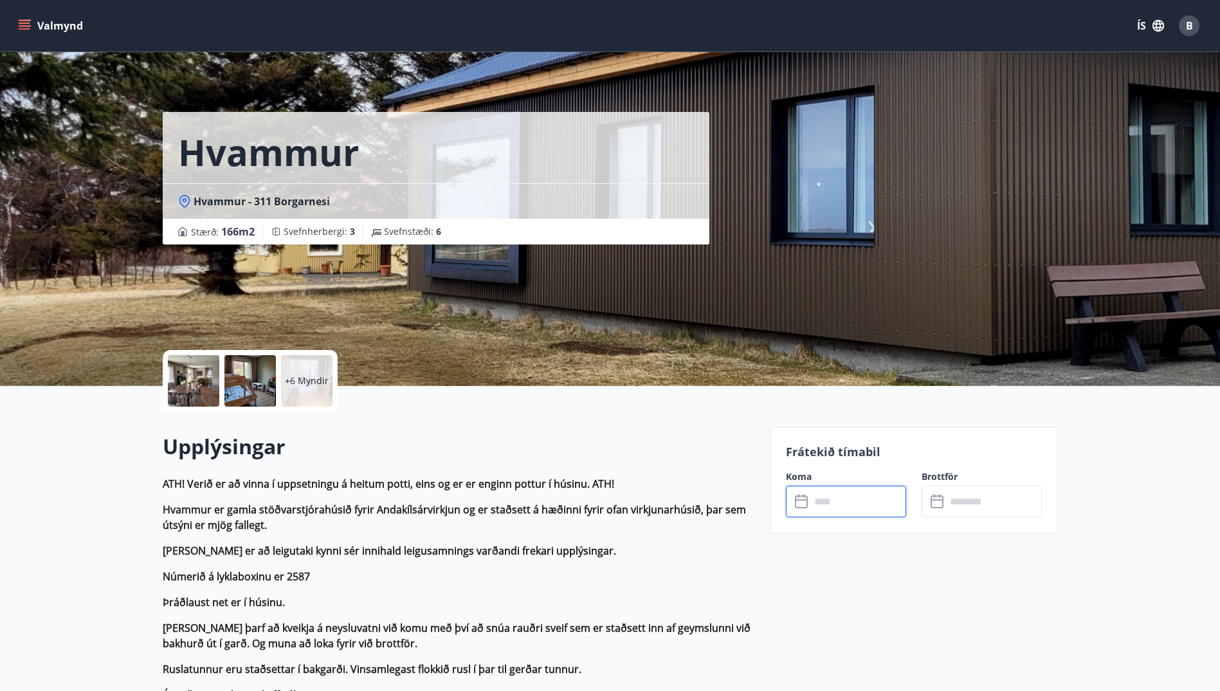
click at [28, 28] on icon "menu" at bounding box center [24, 25] width 13 height 13
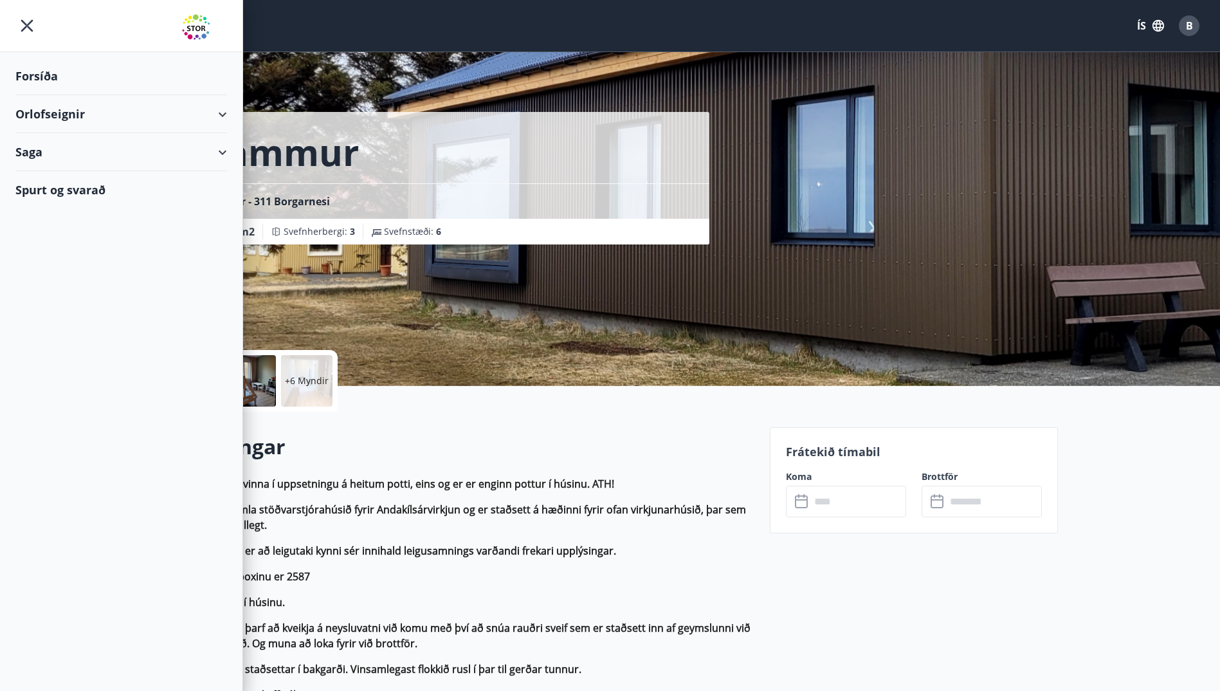
click at [39, 75] on div "Forsíða" at bounding box center [121, 76] width 212 height 38
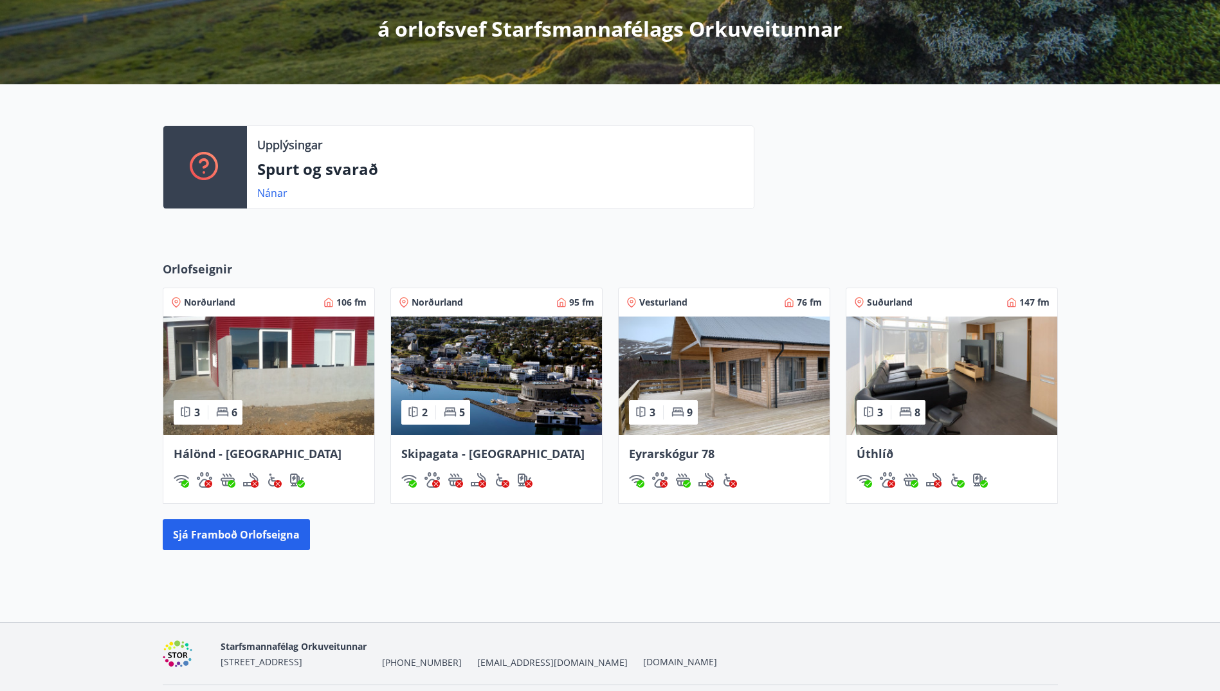
scroll to position [257, 0]
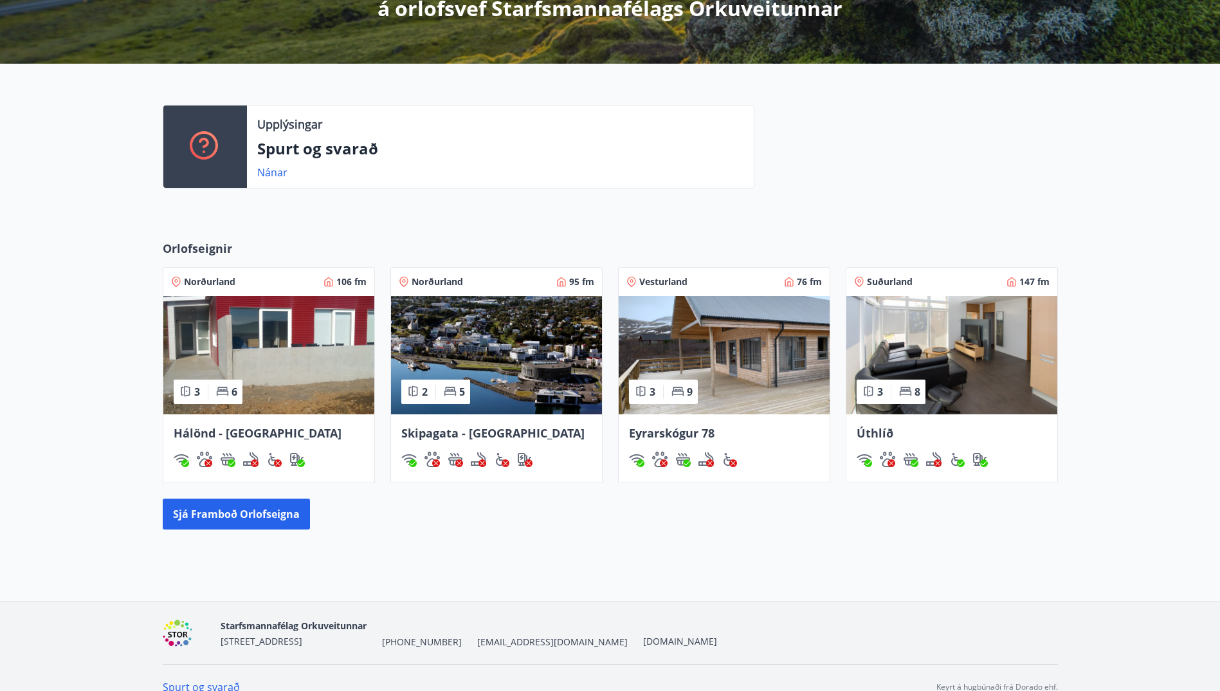
click at [242, 339] on img at bounding box center [268, 355] width 211 height 118
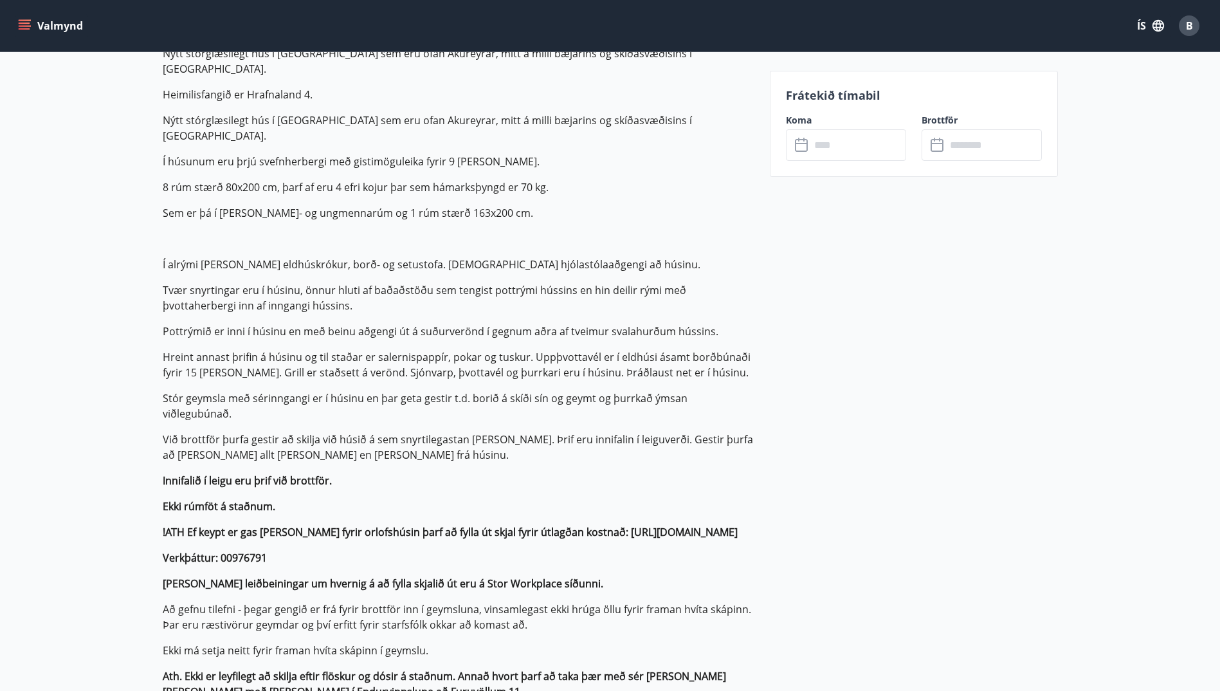
scroll to position [772, 0]
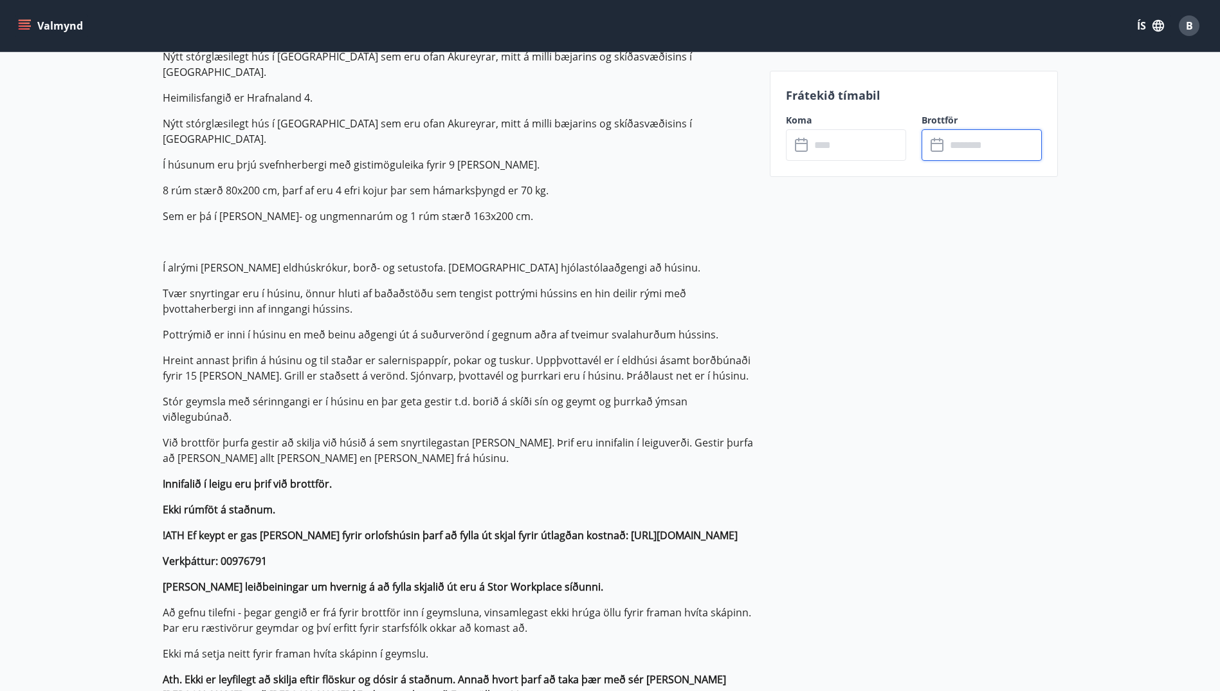
click at [780, 148] on input "text" at bounding box center [994, 145] width 96 height 32
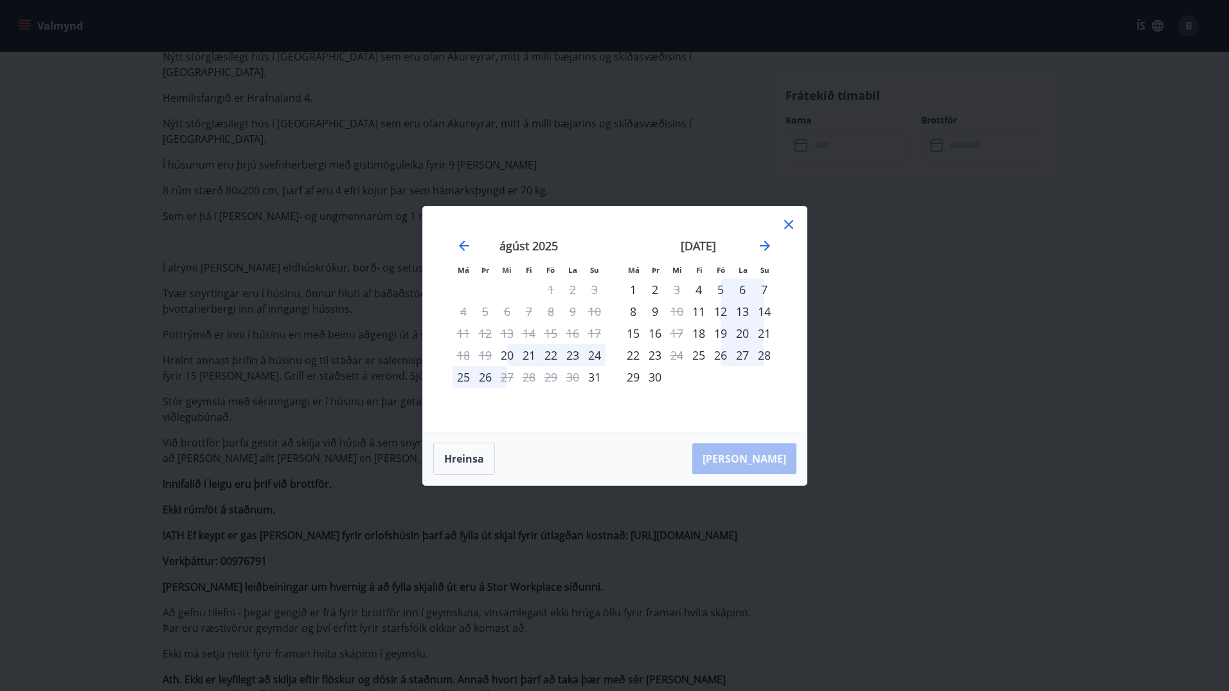
click at [720, 309] on div "12" at bounding box center [721, 311] width 22 height 22
click at [775, 465] on button "Taka Frá" at bounding box center [744, 458] width 104 height 31
click at [719, 307] on div "12" at bounding box center [721, 311] width 22 height 22
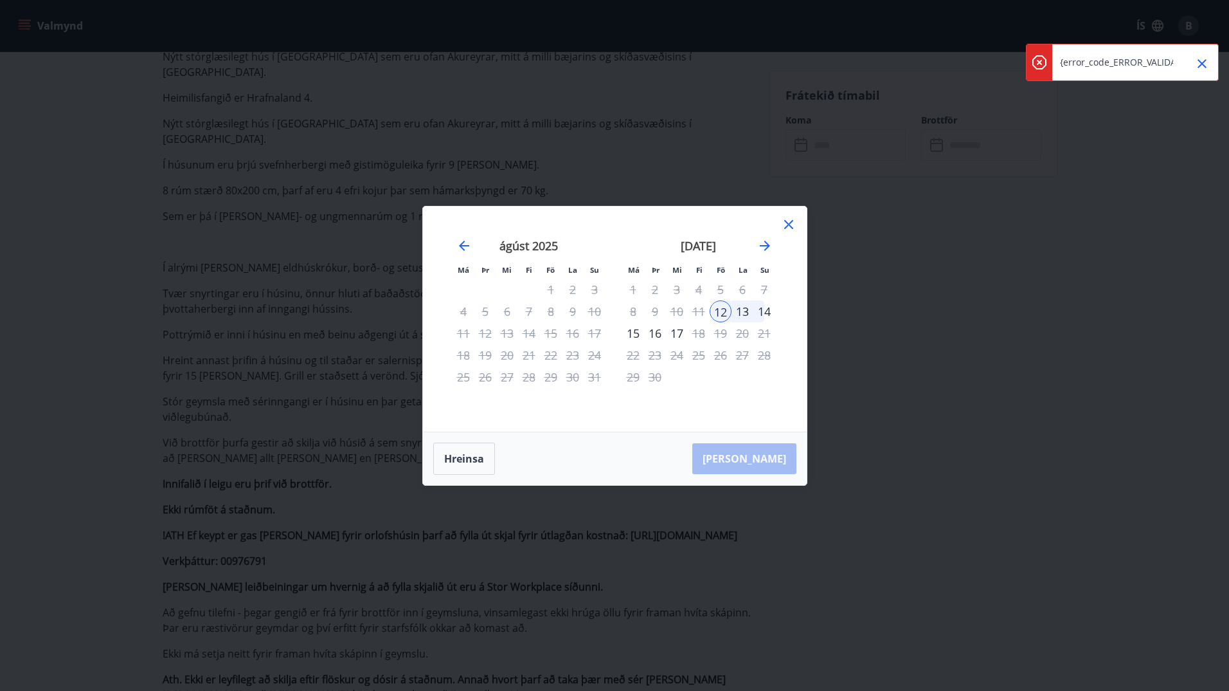
click at [764, 311] on div "14" at bounding box center [765, 311] width 22 height 22
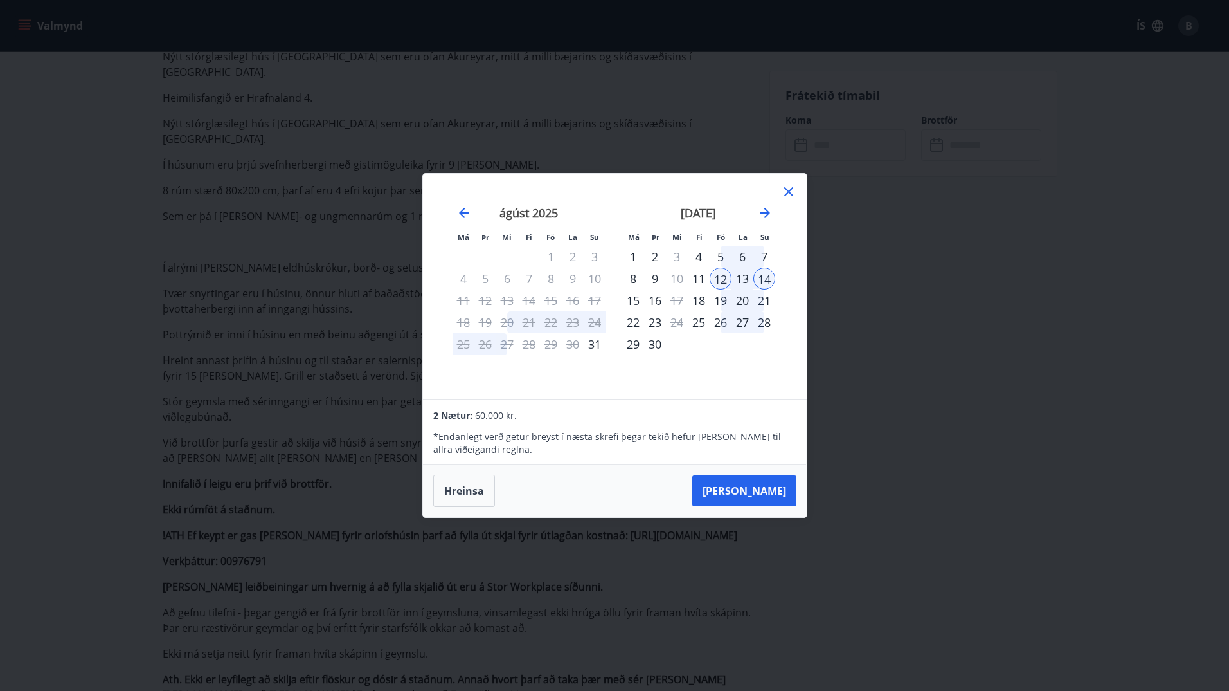
click at [780, 189] on icon at bounding box center [788, 191] width 15 height 15
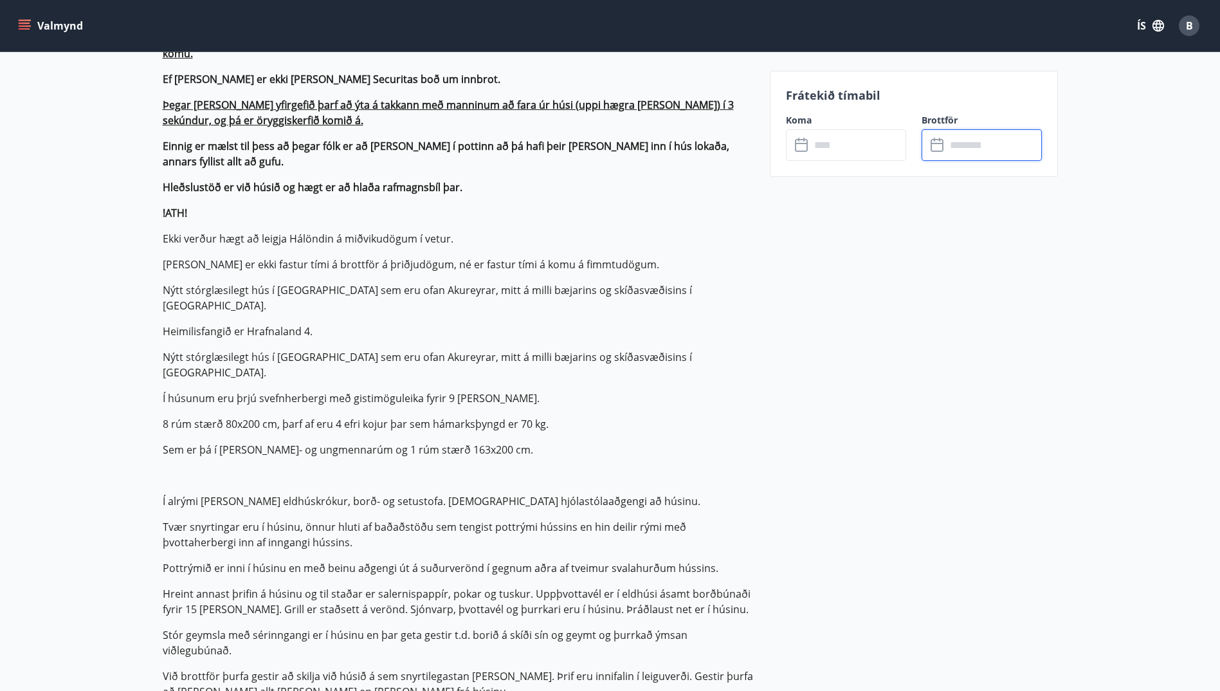
scroll to position [514, 0]
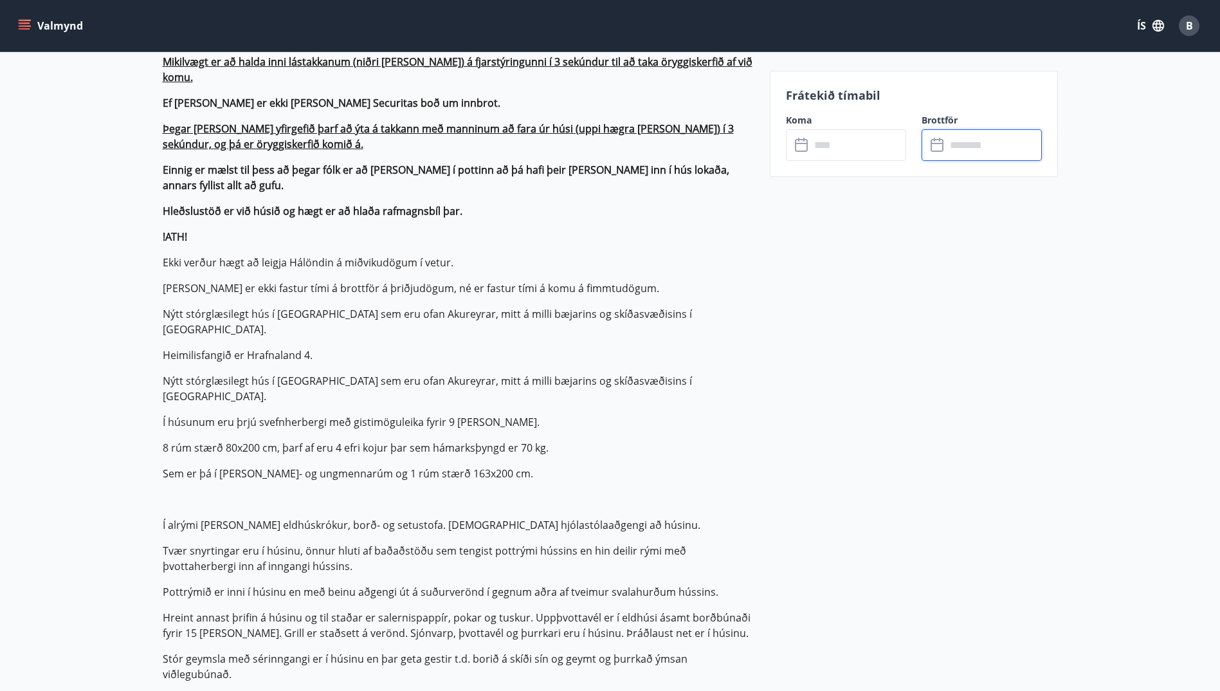
click at [780, 144] on input "text" at bounding box center [858, 145] width 96 height 32
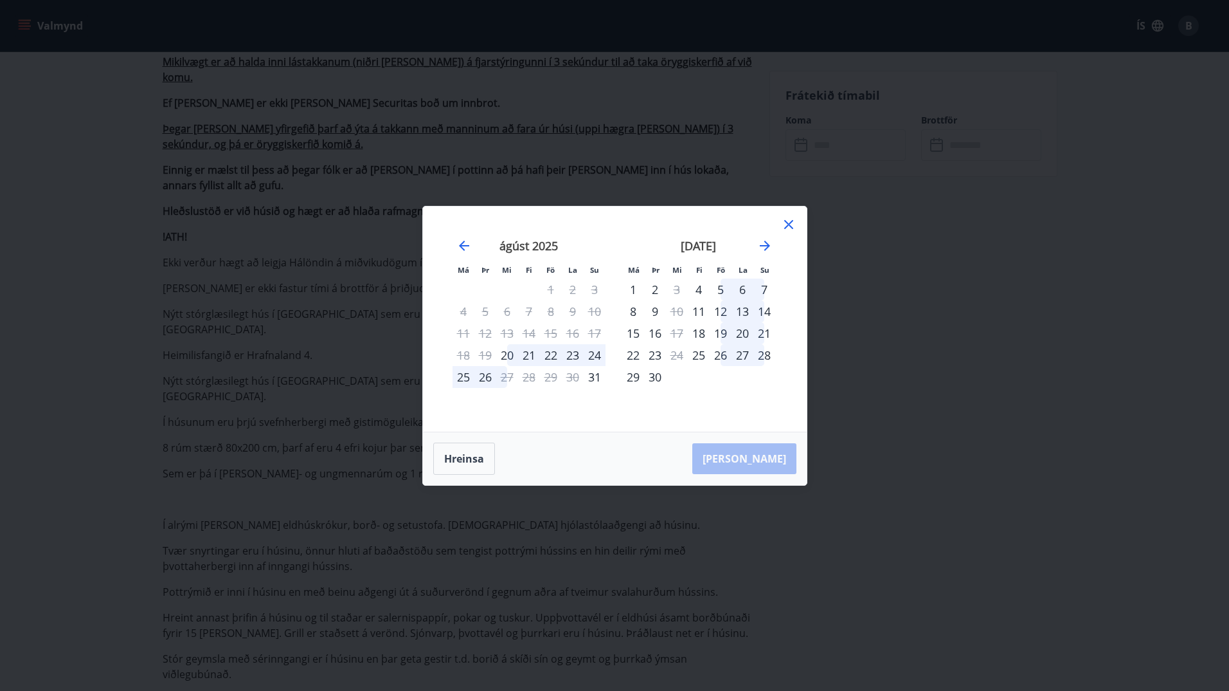
click at [638, 332] on div "15" at bounding box center [633, 333] width 22 height 22
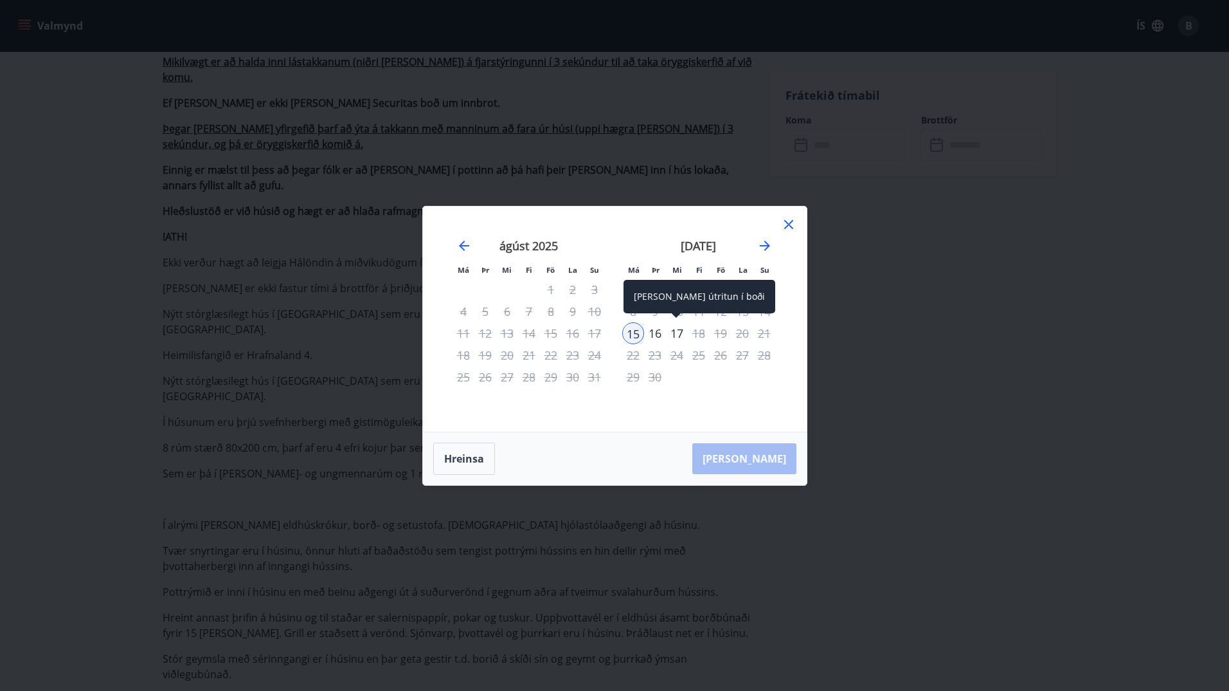
click at [680, 336] on div "17" at bounding box center [677, 333] width 22 height 22
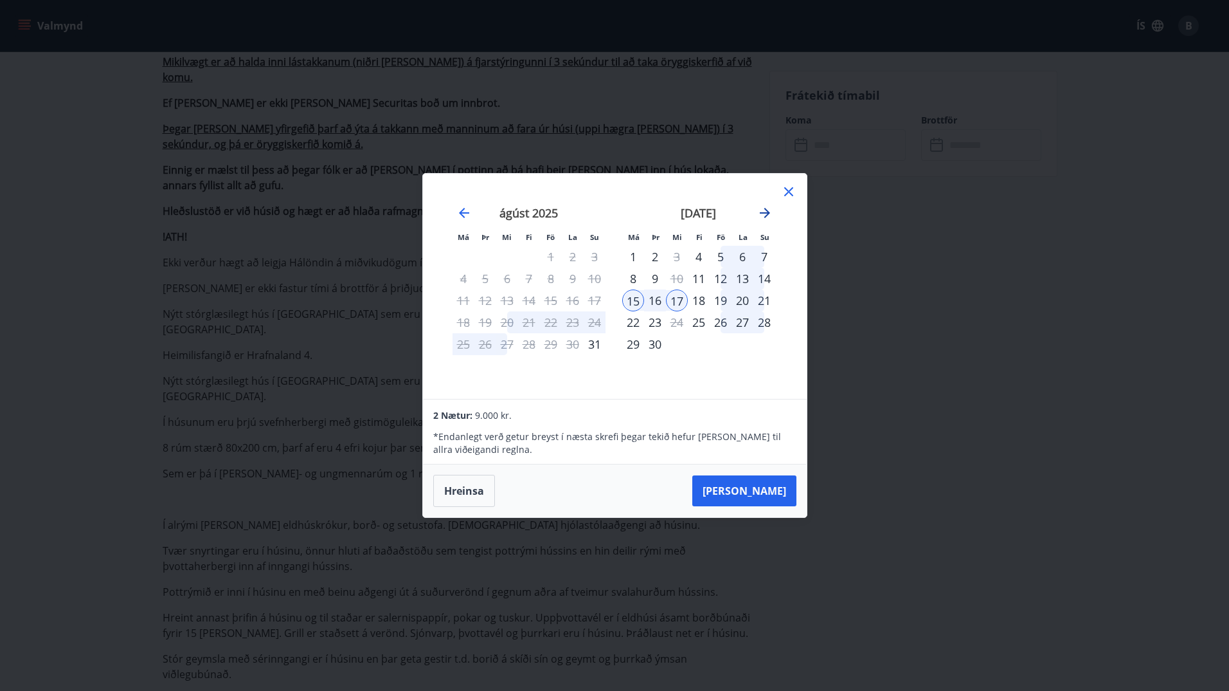
click at [772, 206] on icon "Move forward to switch to the next month." at bounding box center [764, 212] width 15 height 15
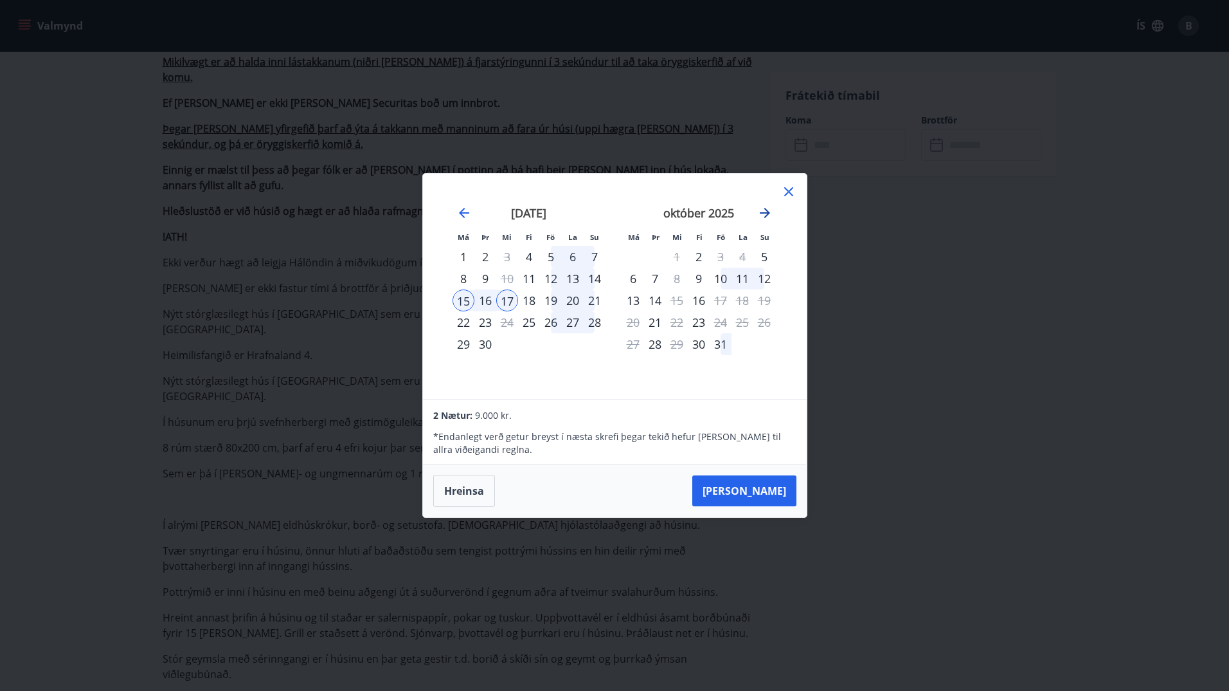
click at [772, 206] on icon "Move forward to switch to the next month." at bounding box center [764, 212] width 15 height 15
click at [637, 322] on div "17" at bounding box center [633, 322] width 22 height 22
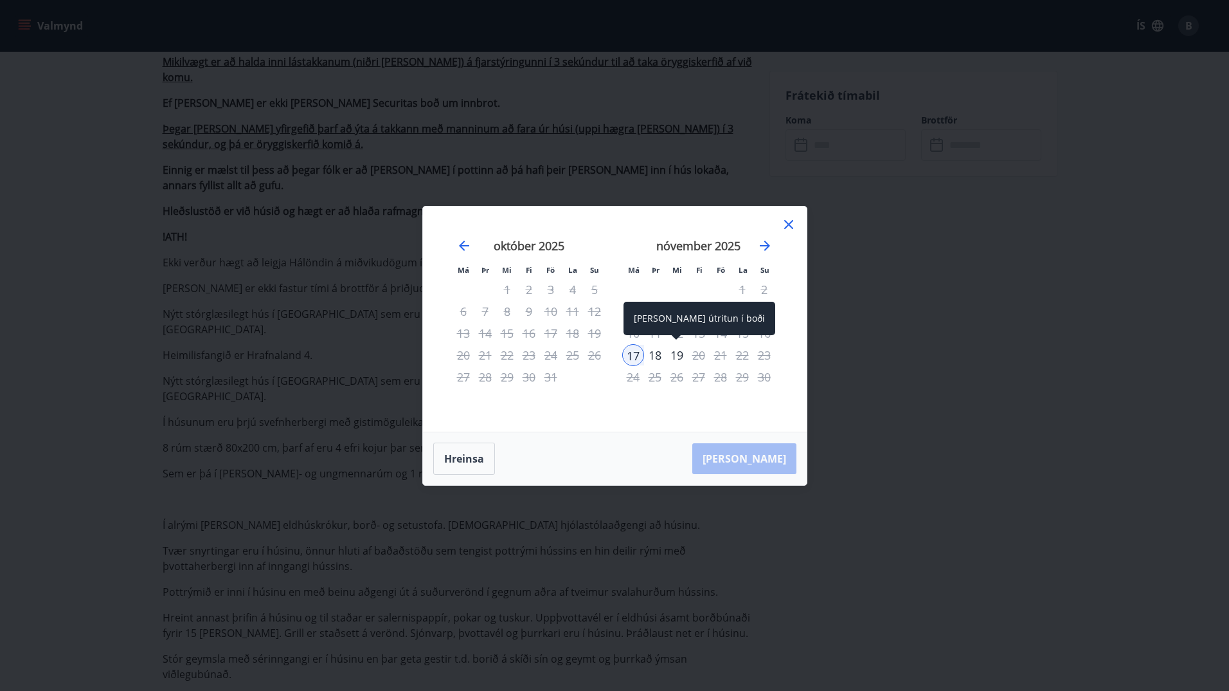
click at [673, 354] on div "19" at bounding box center [677, 355] width 22 height 22
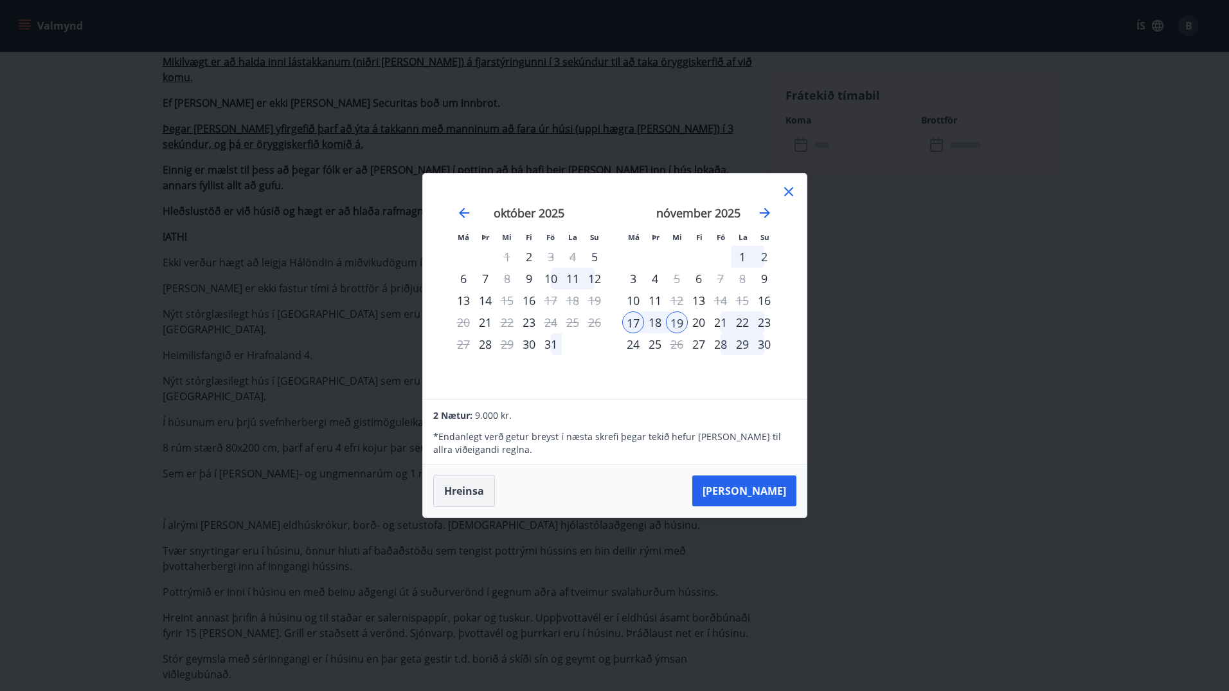
click at [468, 487] on button "Hreinsa" at bounding box center [464, 490] width 62 height 32
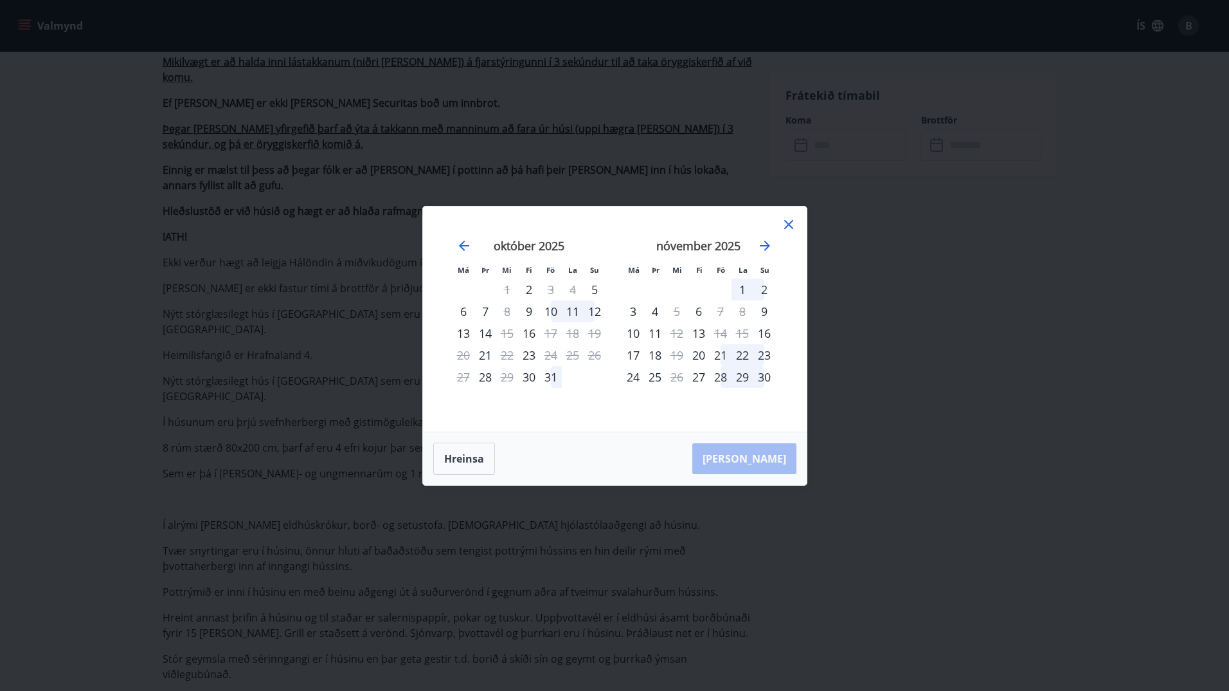
click at [634, 354] on div "17" at bounding box center [633, 355] width 22 height 22
click at [699, 353] on div "20" at bounding box center [699, 355] width 22 height 22
click at [460, 459] on button "Hreinsa" at bounding box center [464, 458] width 62 height 32
click at [701, 356] on div "20" at bounding box center [699, 355] width 22 height 22
click at [766, 354] on div "23" at bounding box center [765, 355] width 22 height 22
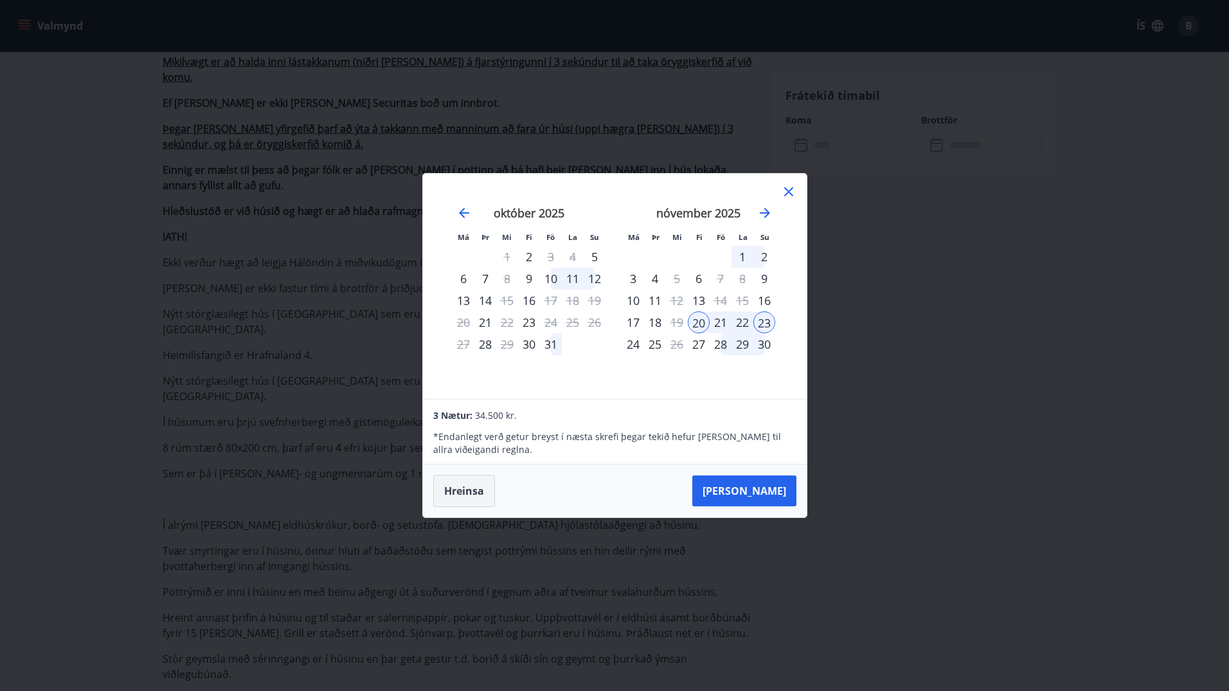
click at [460, 485] on button "Hreinsa" at bounding box center [464, 490] width 62 height 32
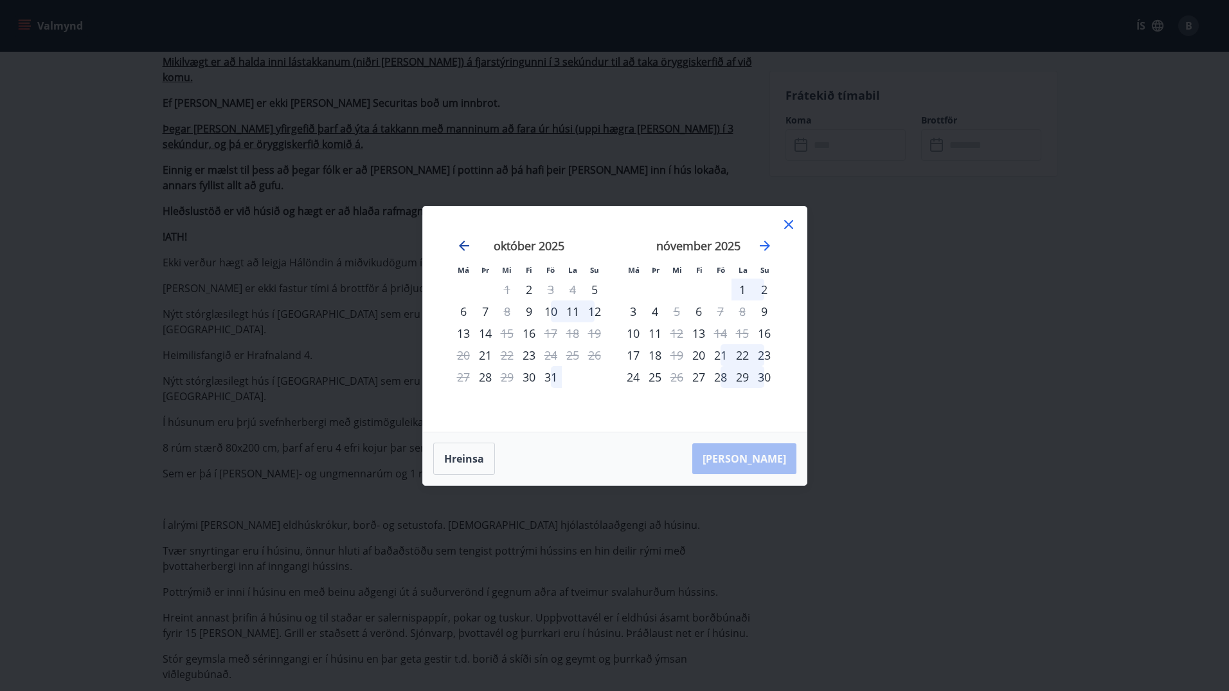
click at [468, 243] on icon "Move backward to switch to the previous month." at bounding box center [463, 245] width 15 height 15
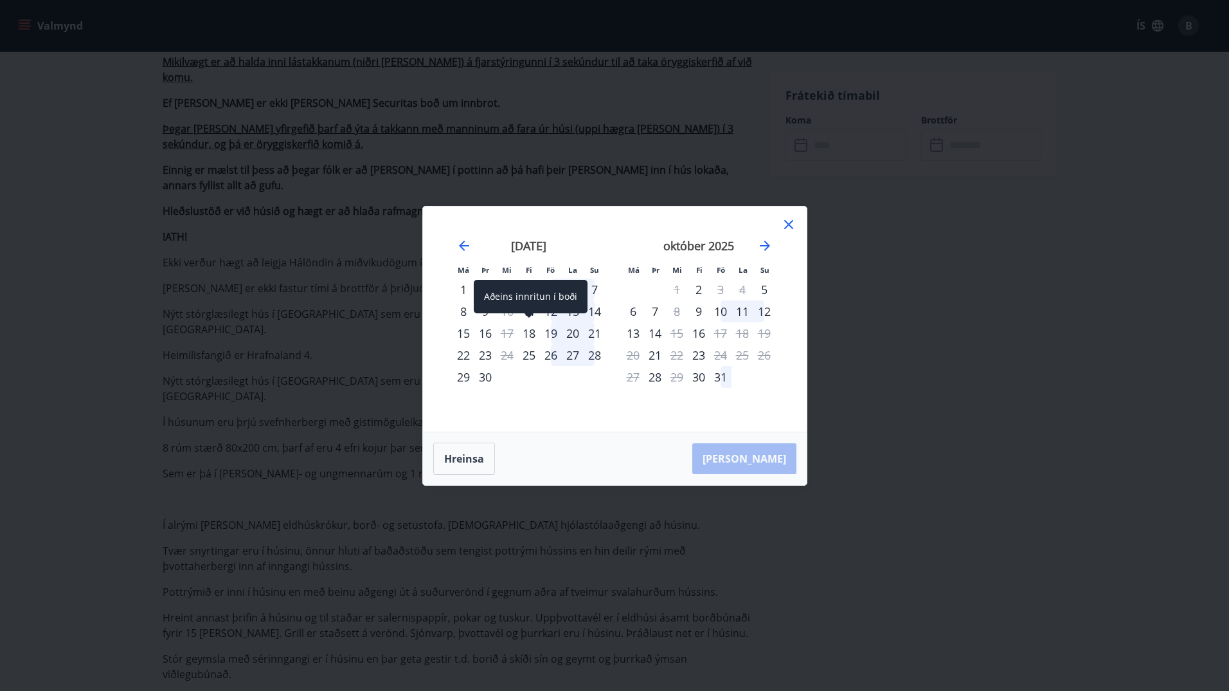
click at [532, 334] on div "18" at bounding box center [529, 333] width 22 height 22
click at [593, 333] on div "21" at bounding box center [595, 333] width 22 height 22
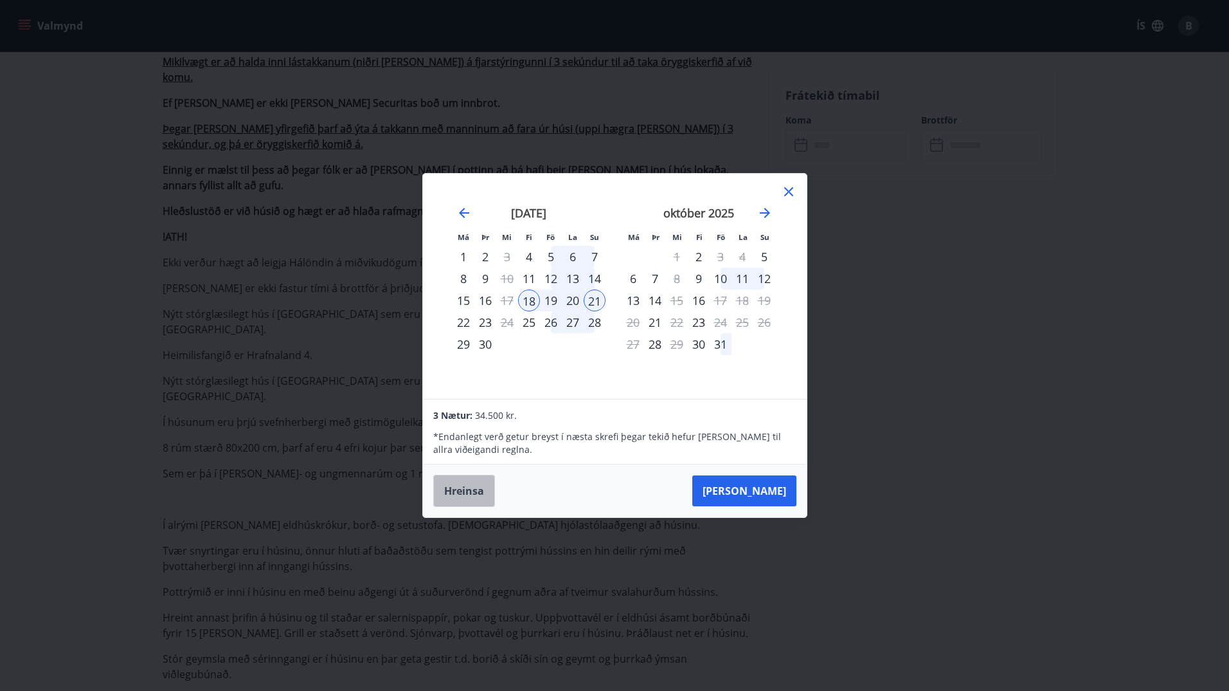
click at [471, 488] on button "Hreinsa" at bounding box center [464, 490] width 62 height 32
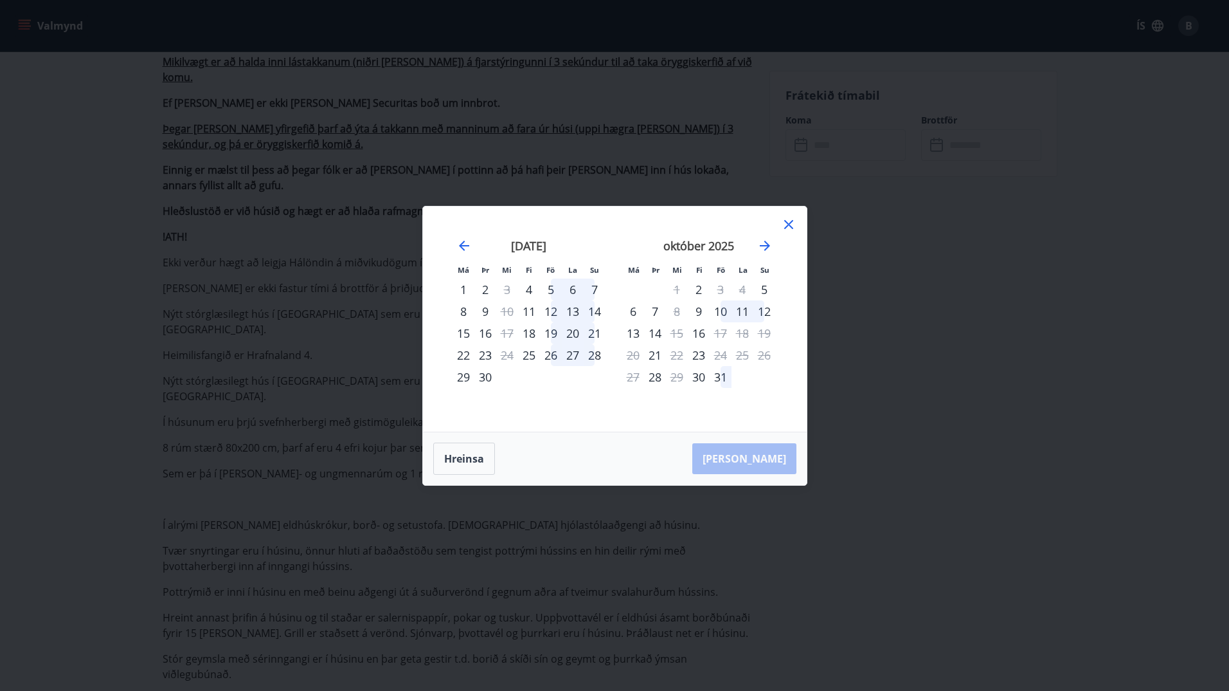
click at [554, 336] on div "19" at bounding box center [551, 333] width 22 height 22
click at [593, 334] on div "21" at bounding box center [595, 333] width 22 height 22
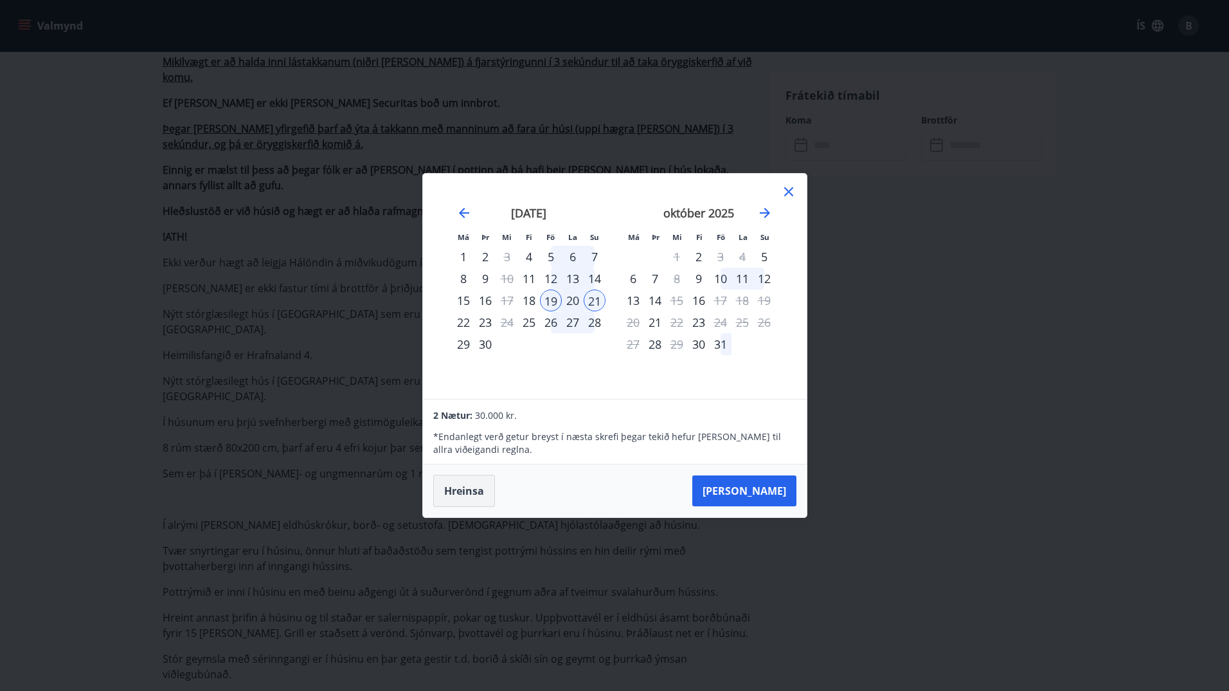
click at [475, 488] on button "Hreinsa" at bounding box center [464, 490] width 62 height 32
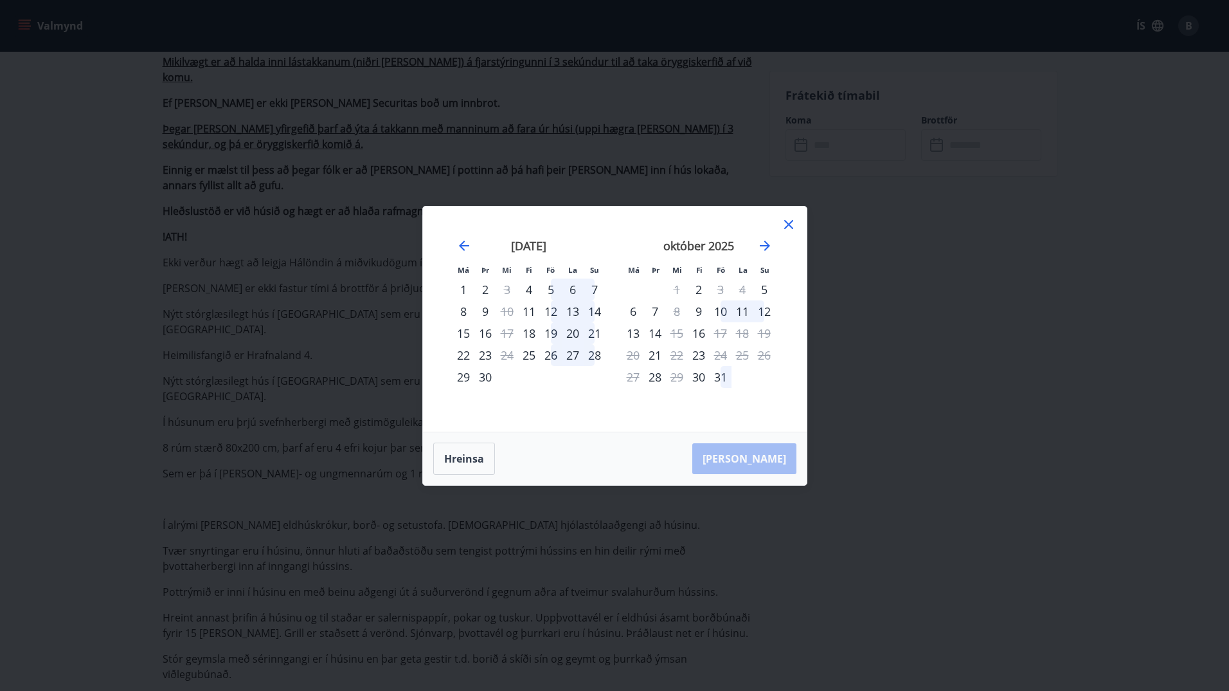
click at [555, 308] on div "12" at bounding box center [551, 311] width 22 height 22
click at [592, 309] on div "14" at bounding box center [595, 311] width 22 height 22
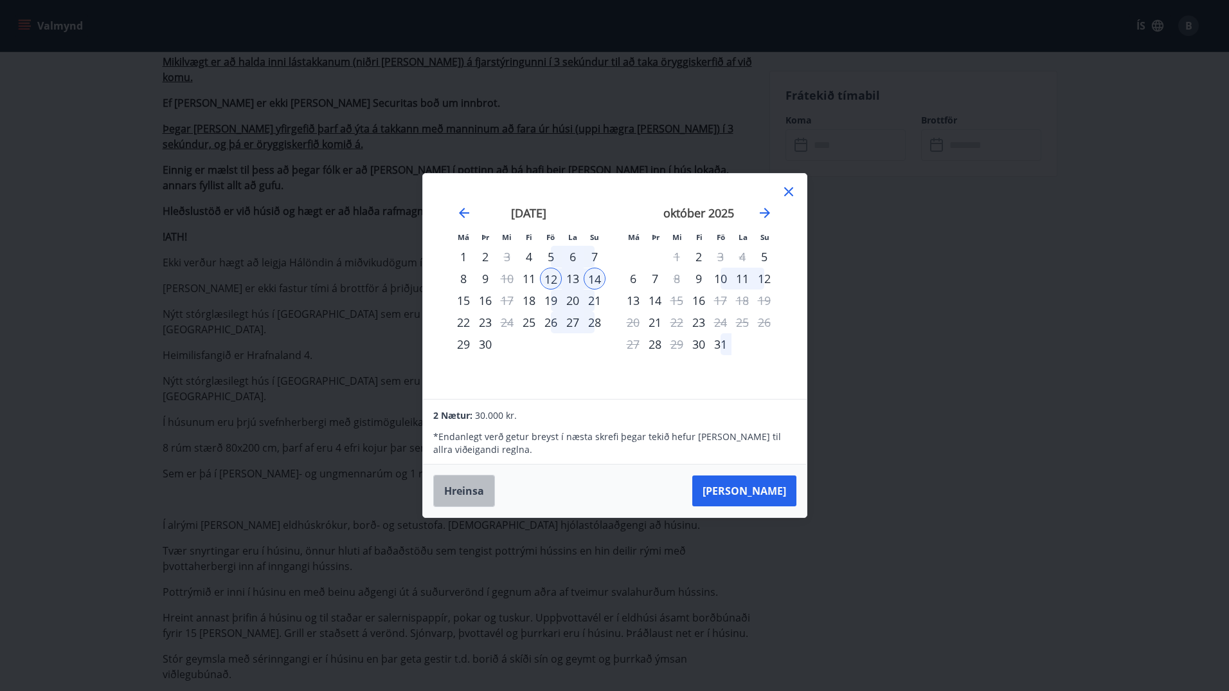
click at [485, 494] on button "Hreinsa" at bounding box center [464, 490] width 62 height 32
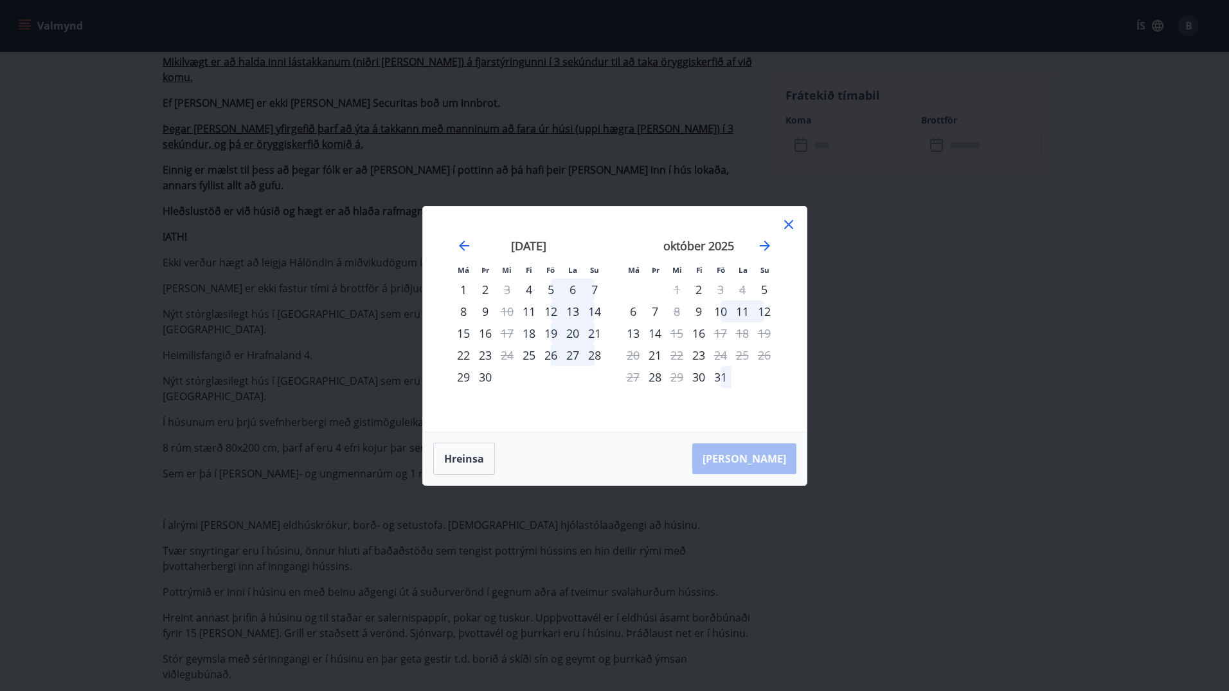
click at [552, 291] on div "5" at bounding box center [551, 289] width 22 height 22
click at [592, 290] on div "7" at bounding box center [595, 289] width 22 height 22
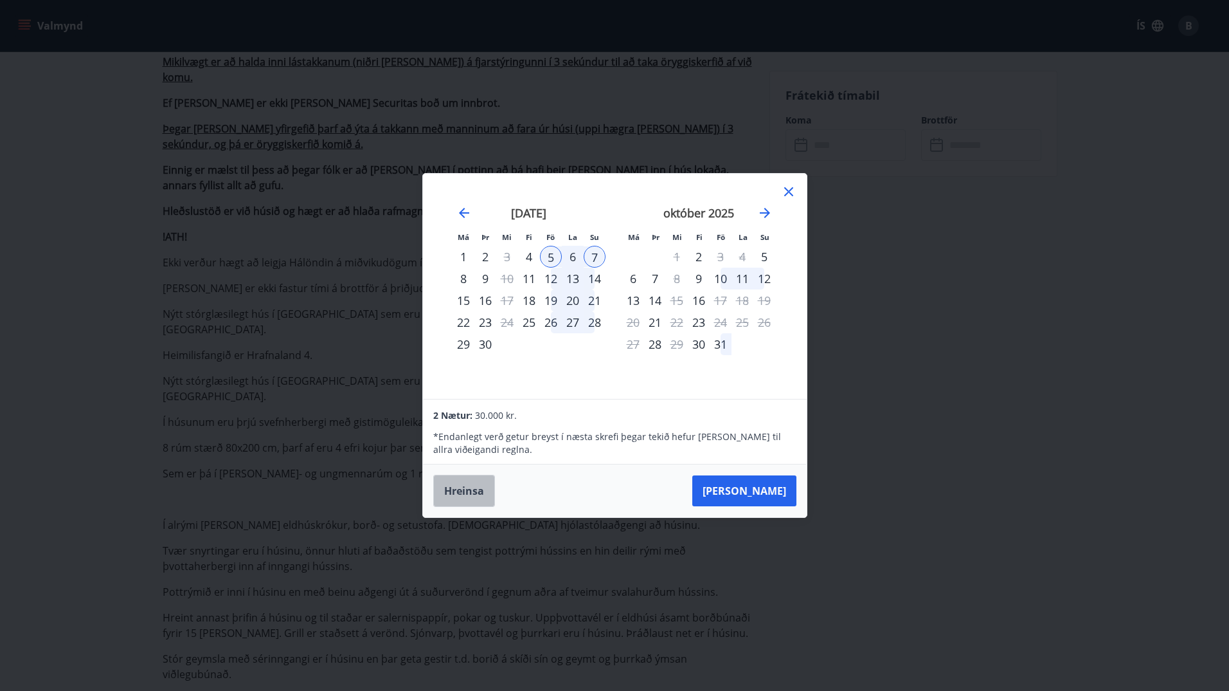
click at [463, 487] on button "Hreinsa" at bounding box center [464, 490] width 62 height 32
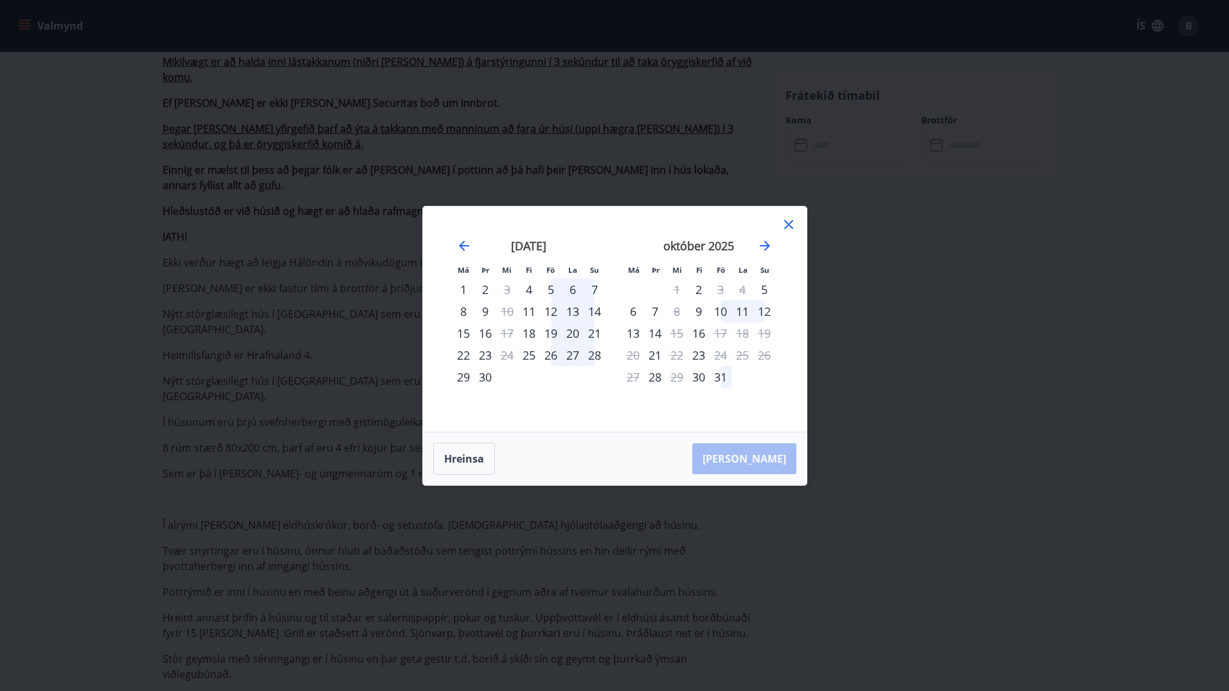
click at [780, 223] on icon at bounding box center [788, 224] width 15 height 15
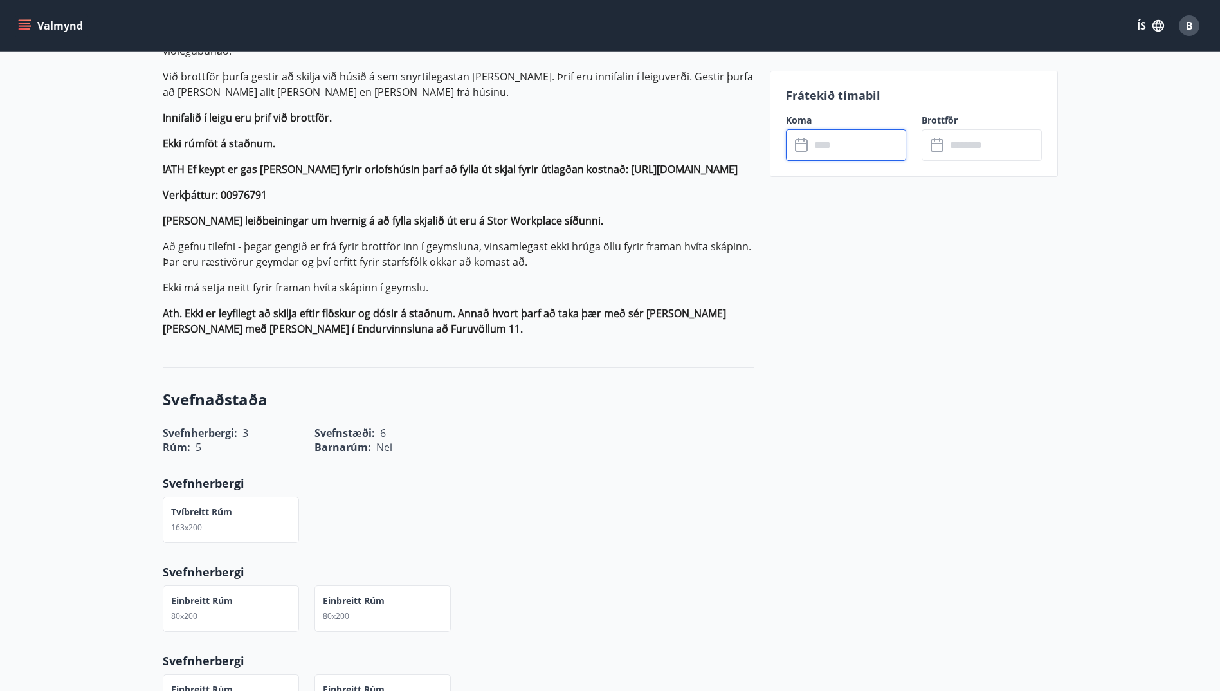
scroll to position [1157, 0]
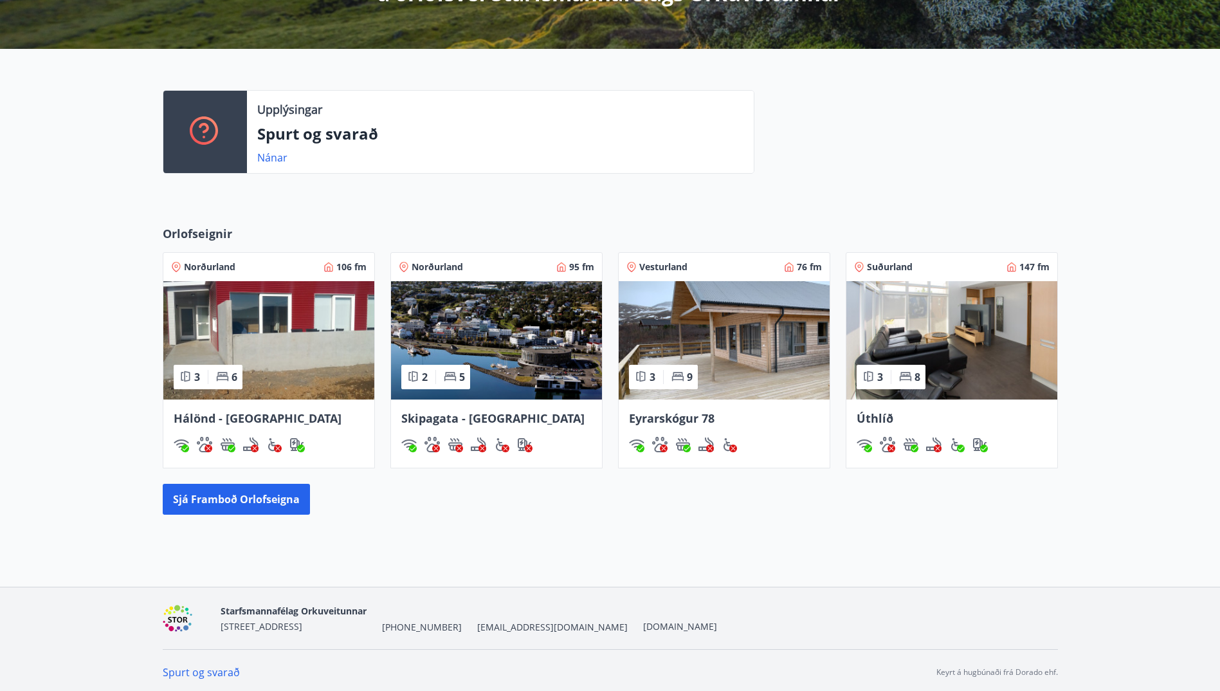
scroll to position [276, 0]
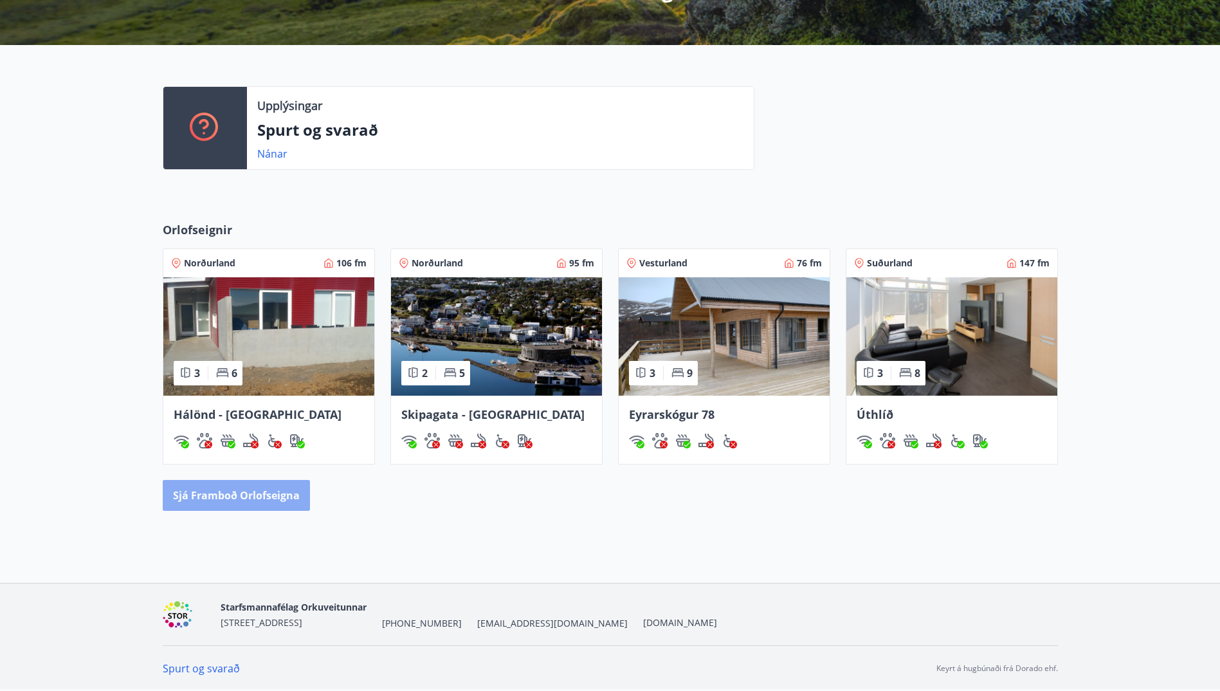
click at [301, 492] on button "Sjá framboð orlofseigna" at bounding box center [236, 495] width 147 height 31
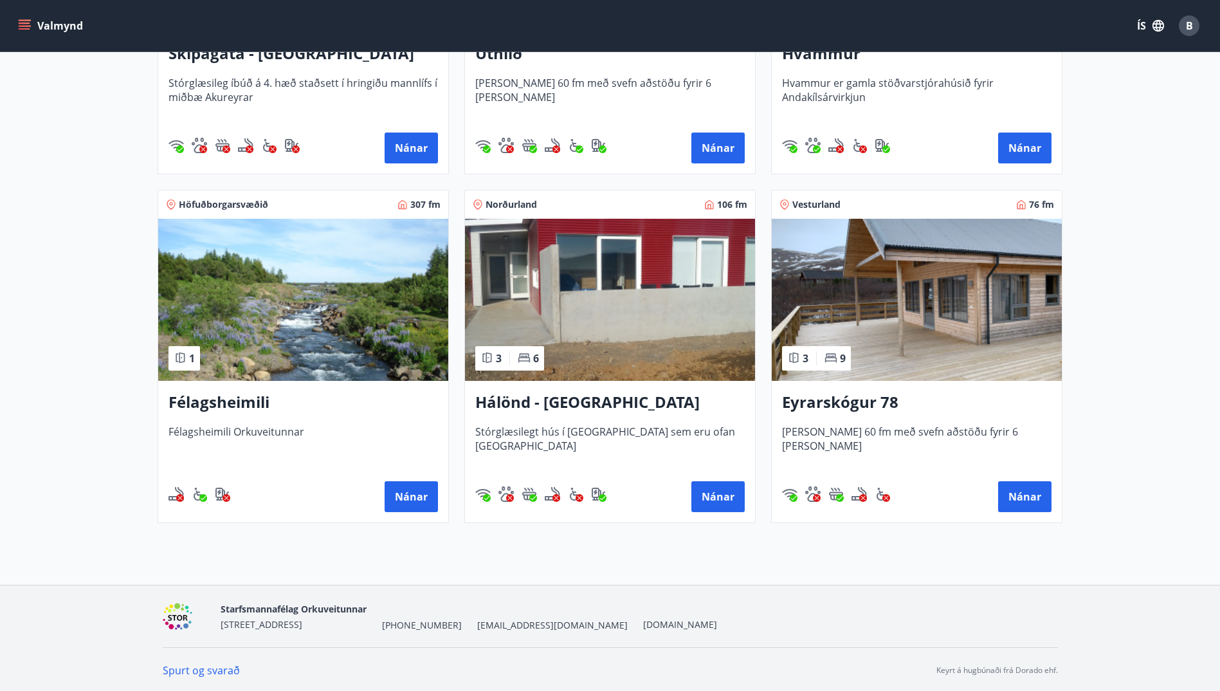
scroll to position [456, 0]
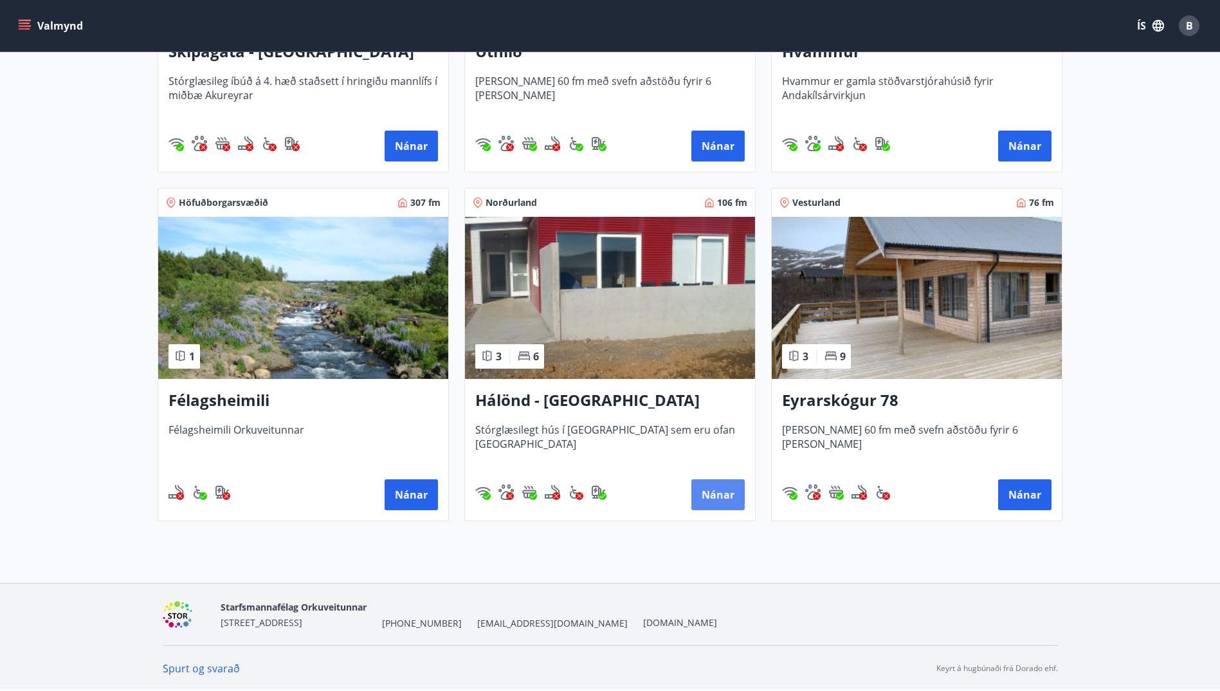
click at [717, 497] on button "Nánar" at bounding box center [717, 494] width 53 height 31
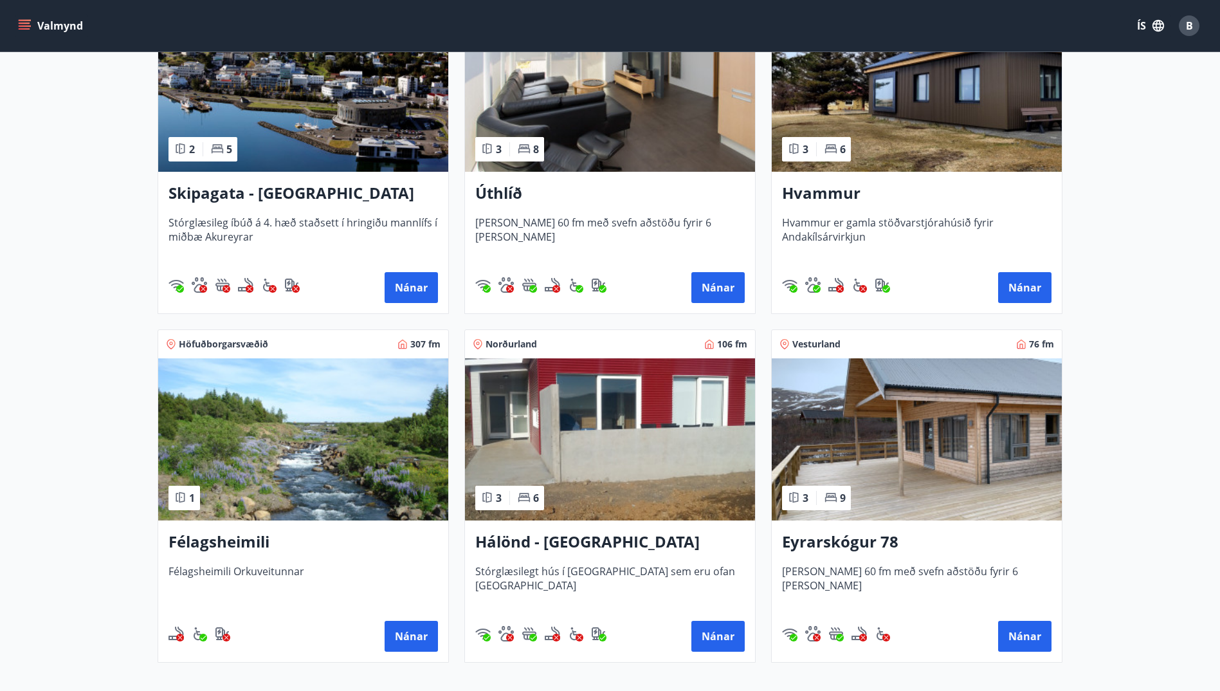
scroll to position [321, 0]
